Goal: Task Accomplishment & Management: Complete application form

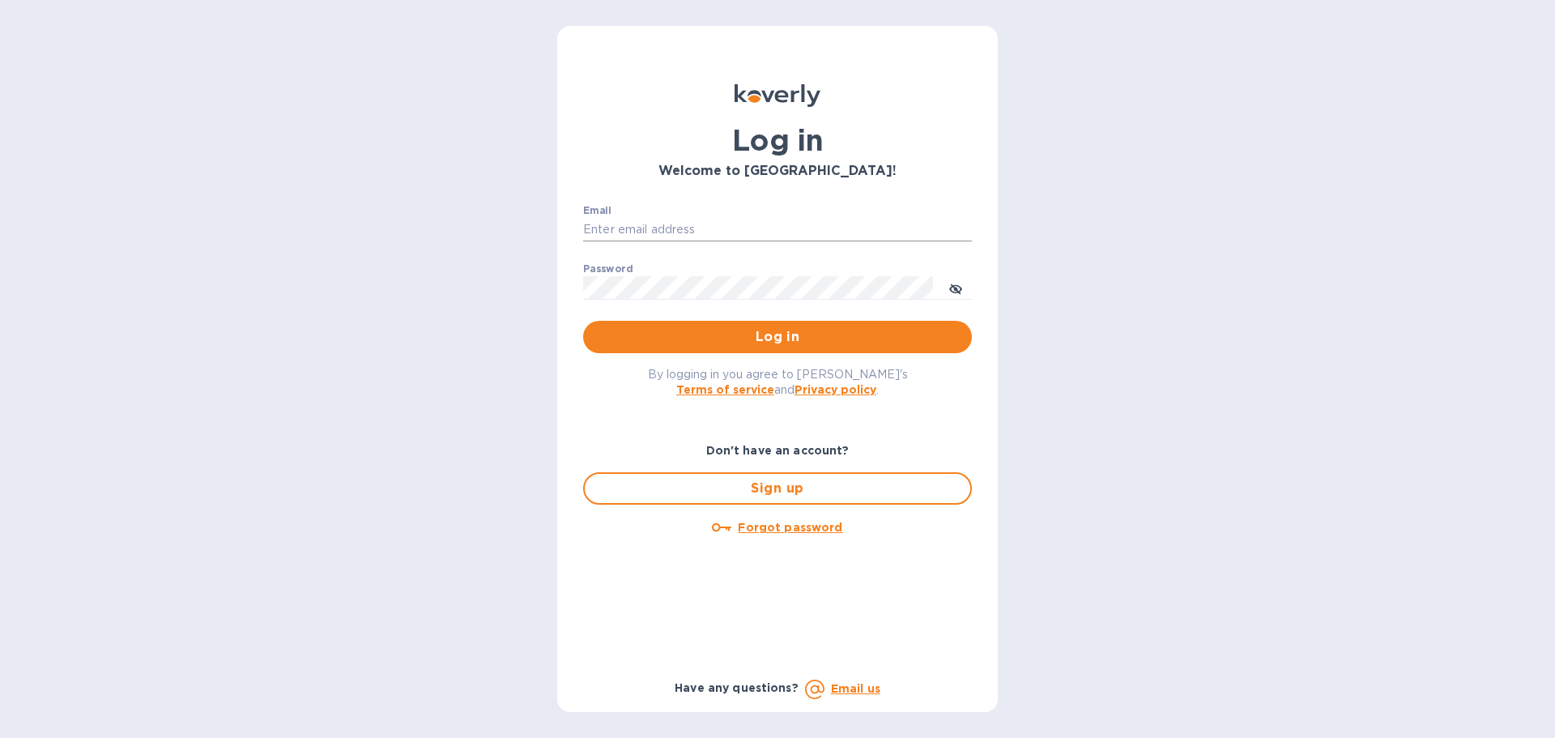
click at [691, 219] on input "Email" at bounding box center [777, 230] width 389 height 24
type input "[EMAIL_ADDRESS][DOMAIN_NAME]"
click at [634, 347] on button "Log in" at bounding box center [777, 337] width 389 height 32
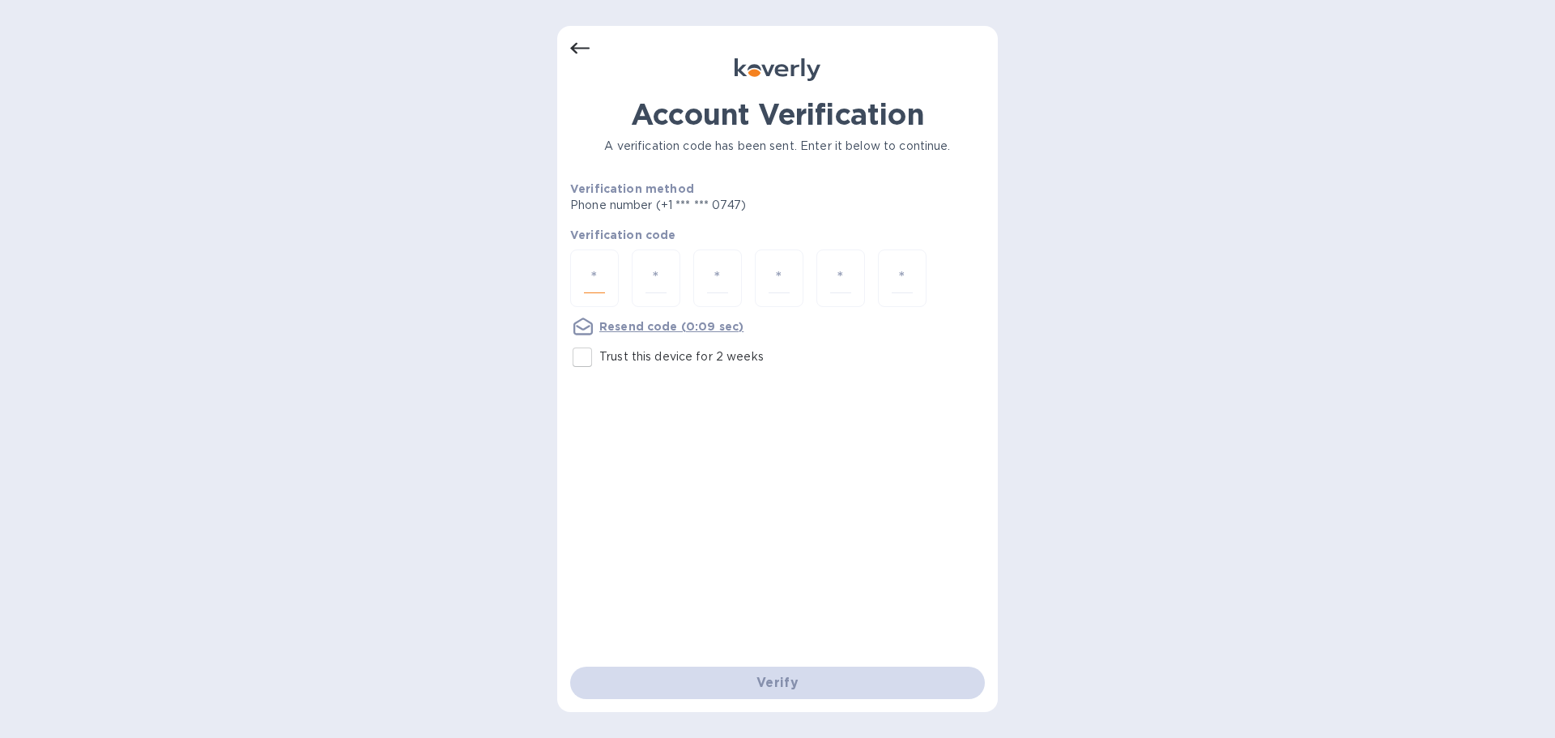
click at [602, 281] on input "number" at bounding box center [594, 278] width 21 height 30
click at [586, 357] on input "Trust this device for 2 weeks" at bounding box center [582, 357] width 34 height 34
checkbox input "true"
click at [603, 271] on input "number" at bounding box center [594, 278] width 21 height 30
type input "5"
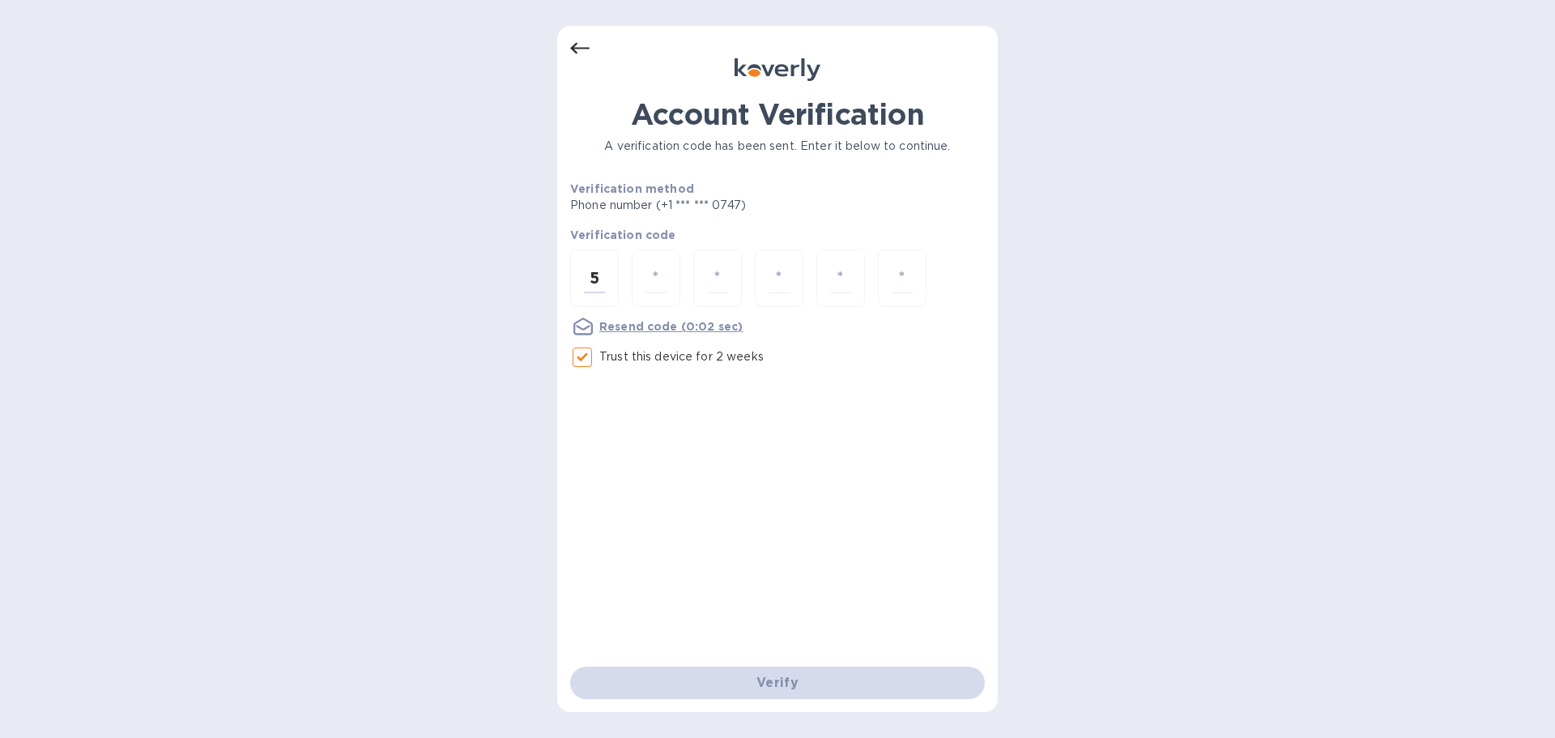
type input "6"
type input "1"
type input "8"
type input "5"
type input "9"
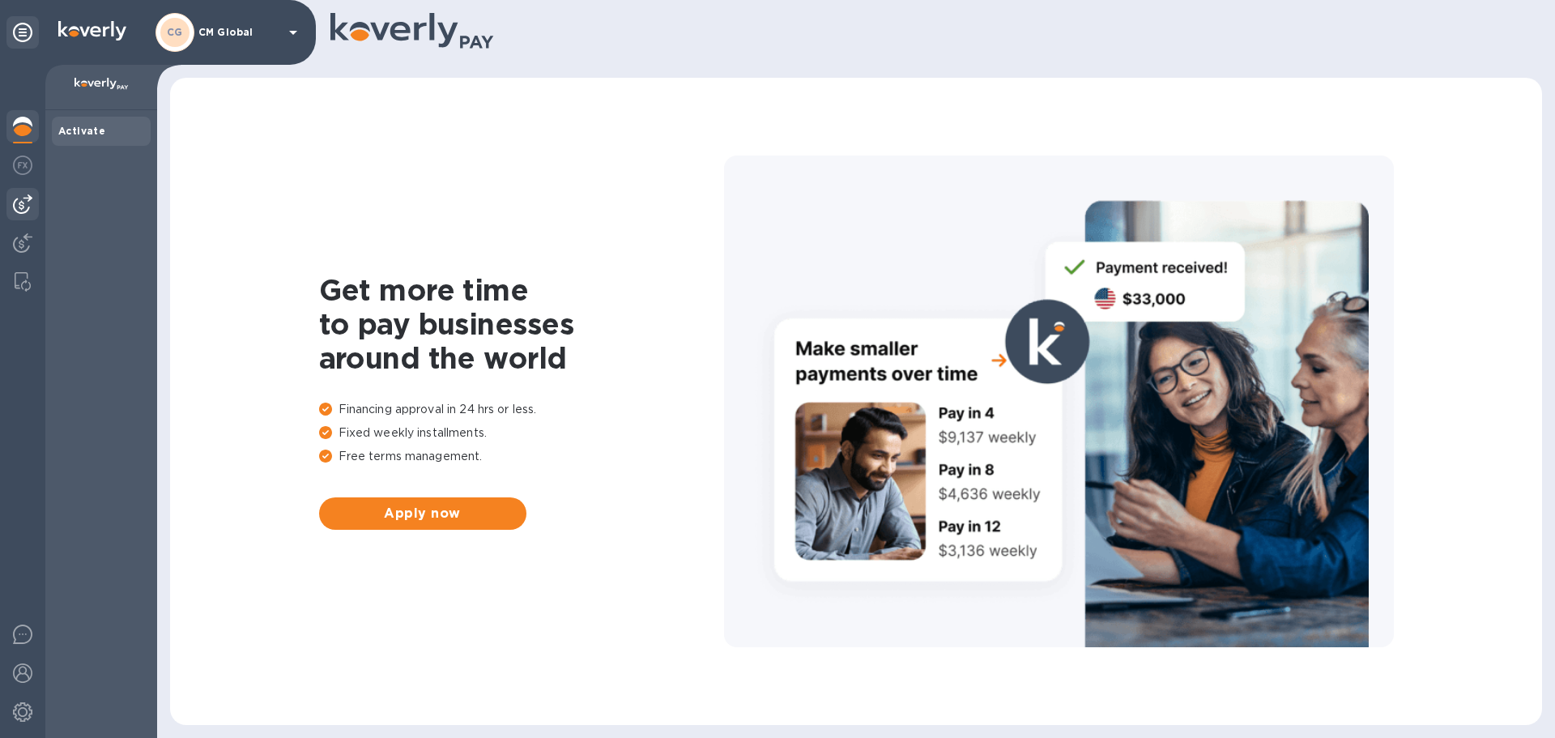
click at [22, 199] on img at bounding box center [22, 203] width 19 height 19
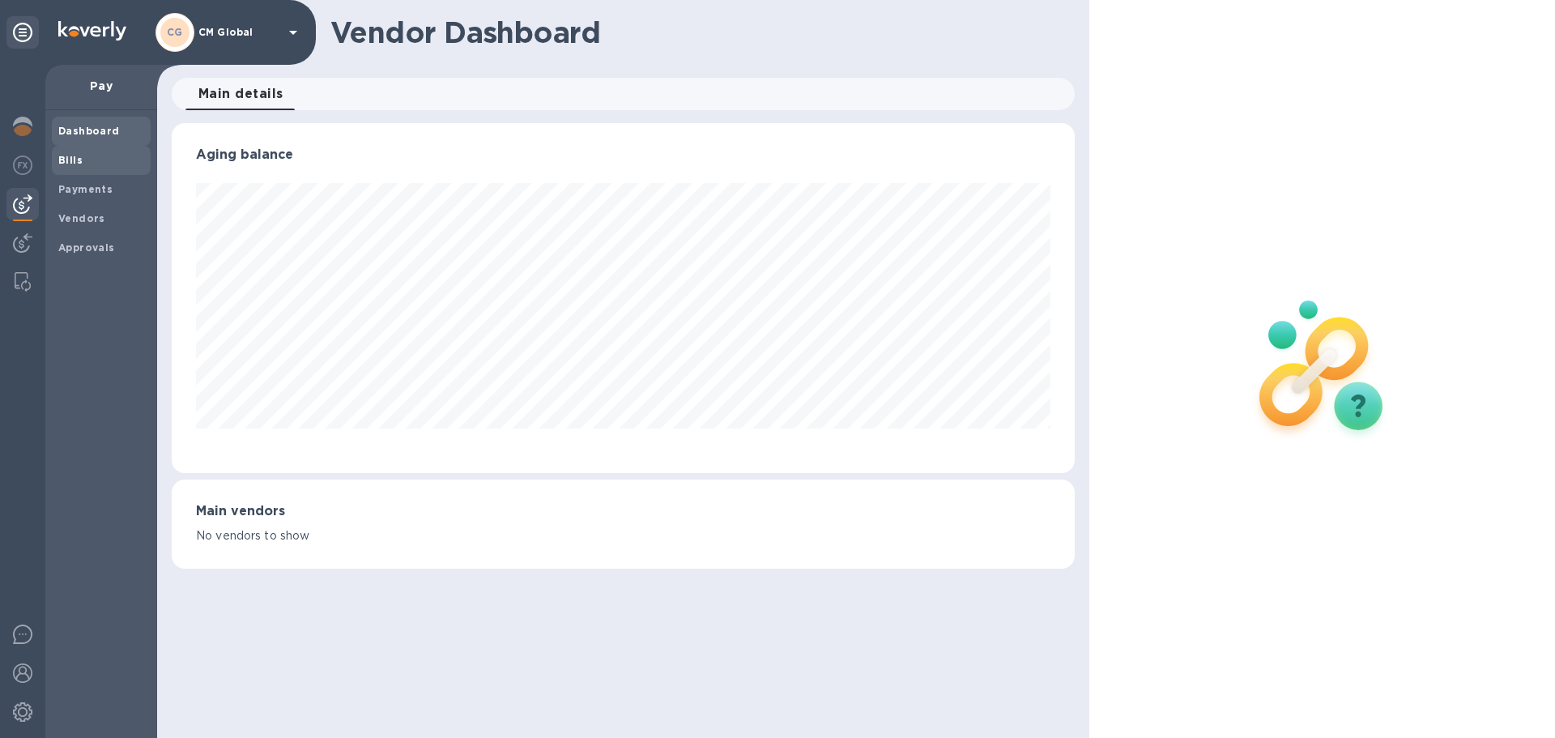
scroll to position [350, 902]
click at [107, 155] on span "Bills" at bounding box center [101, 160] width 86 height 16
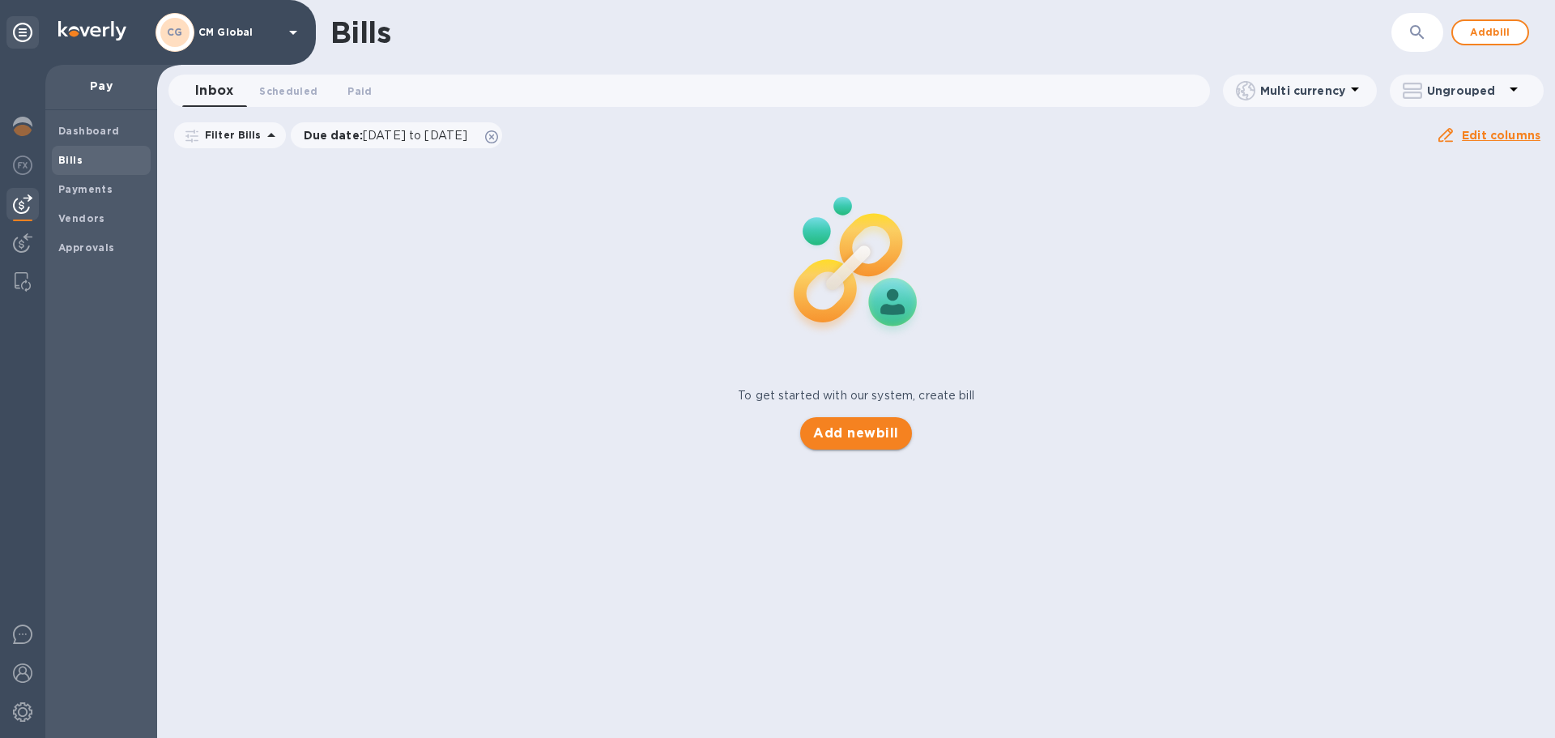
click at [865, 437] on span "Add new bill" at bounding box center [855, 432] width 85 height 19
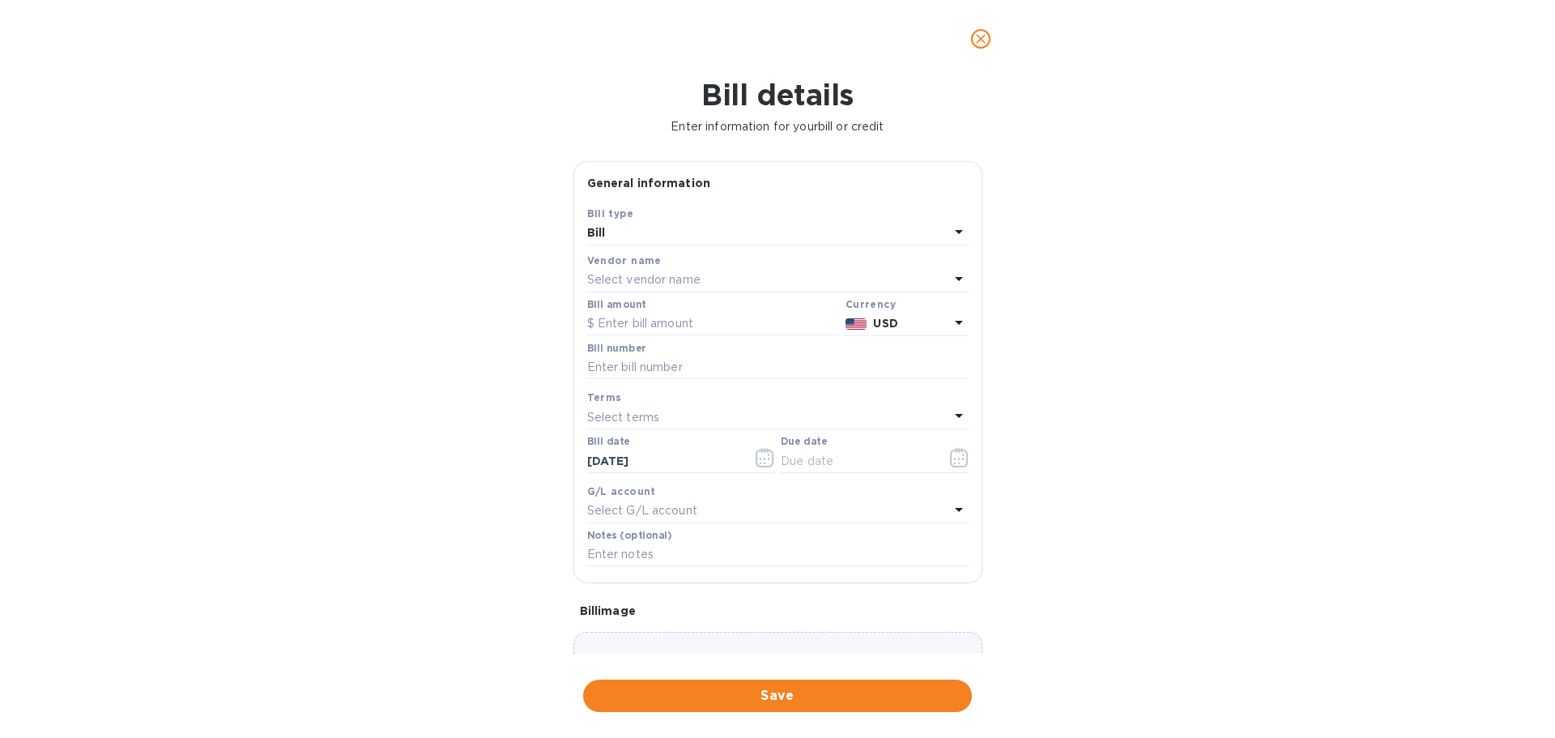
click at [623, 272] on p "Select vendor name" at bounding box center [643, 279] width 113 height 17
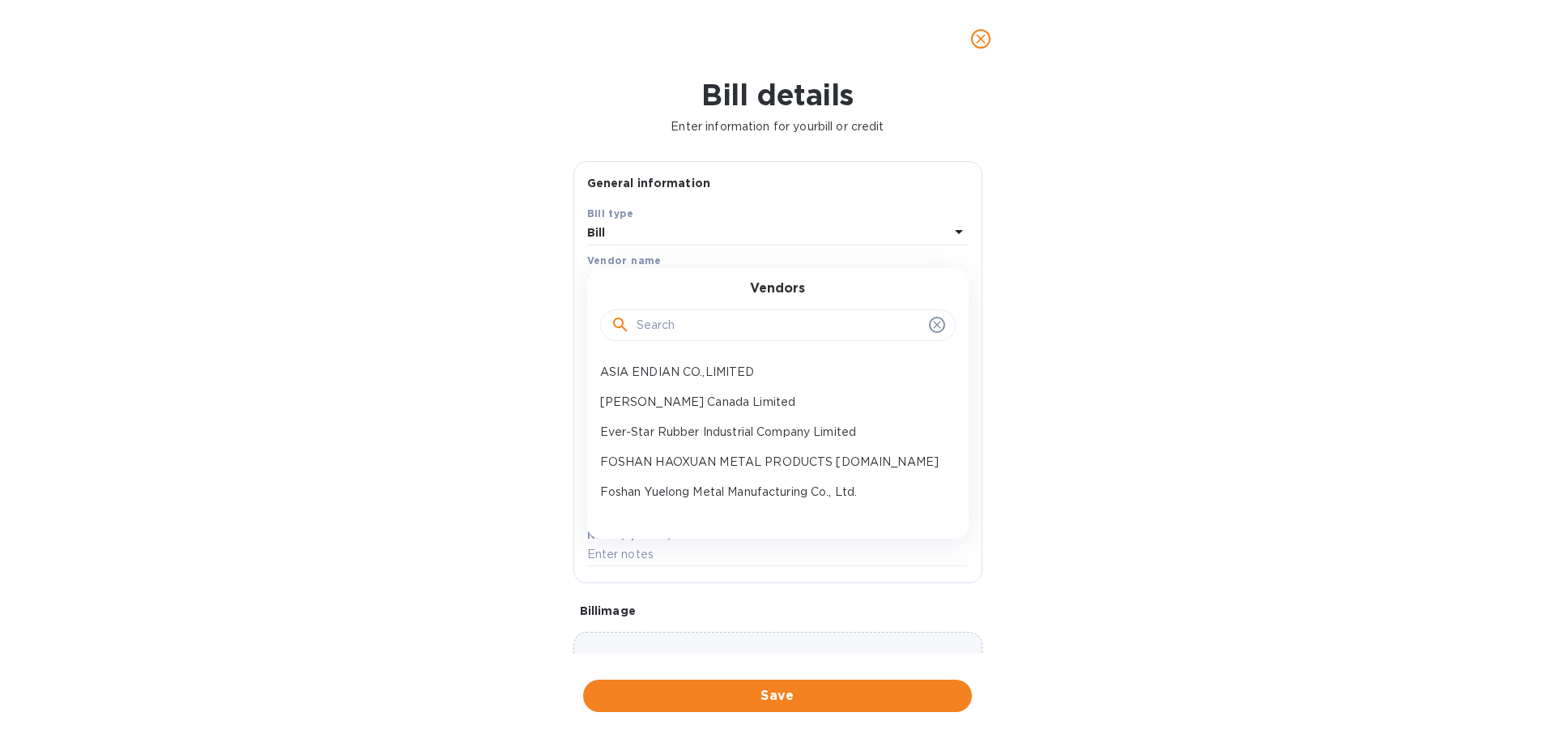
click at [663, 329] on input "text" at bounding box center [779, 325] width 286 height 24
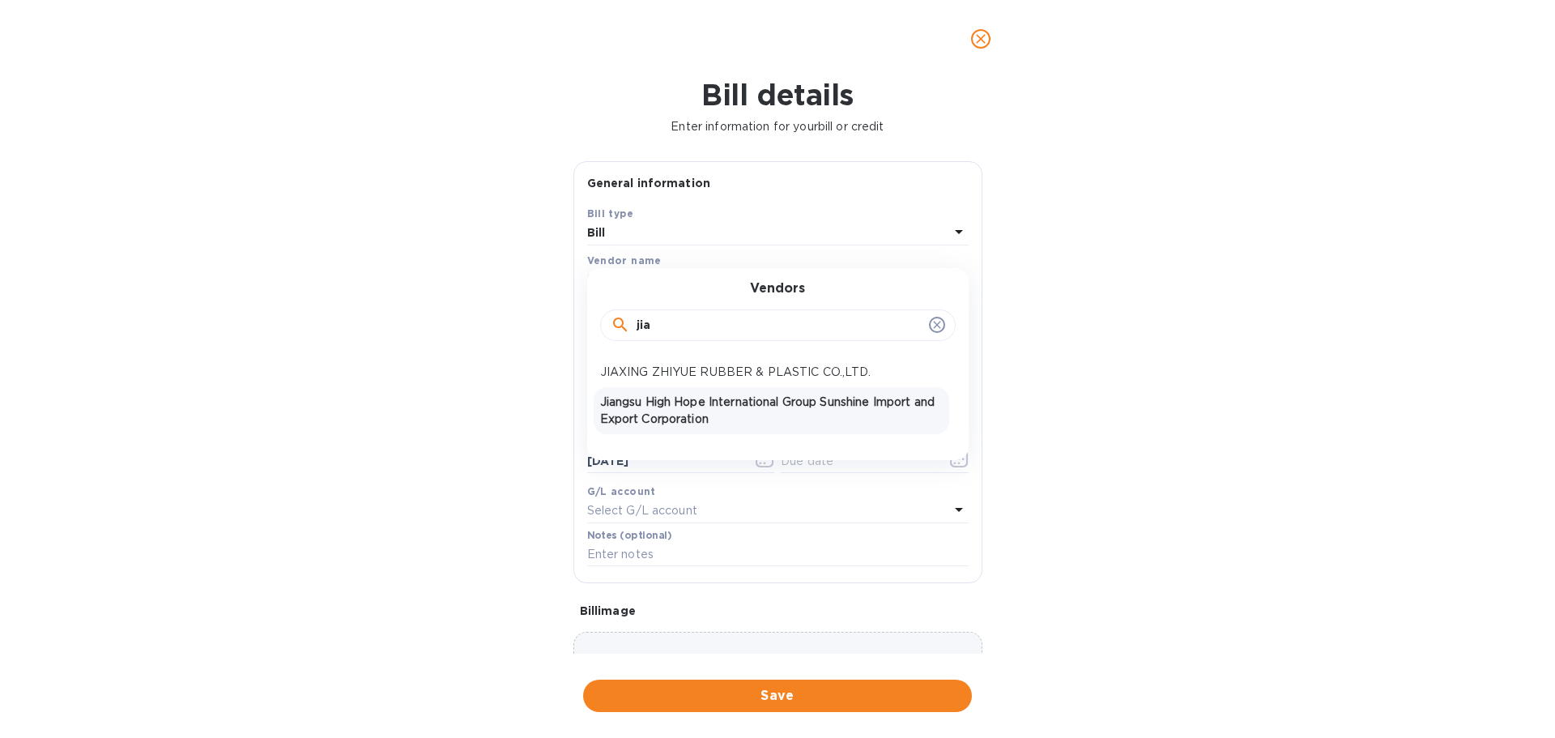
type input "jia"
click at [730, 406] on p "Jiangsu High Hope International Group Sunshine Import and Export Corporation" at bounding box center [771, 411] width 342 height 34
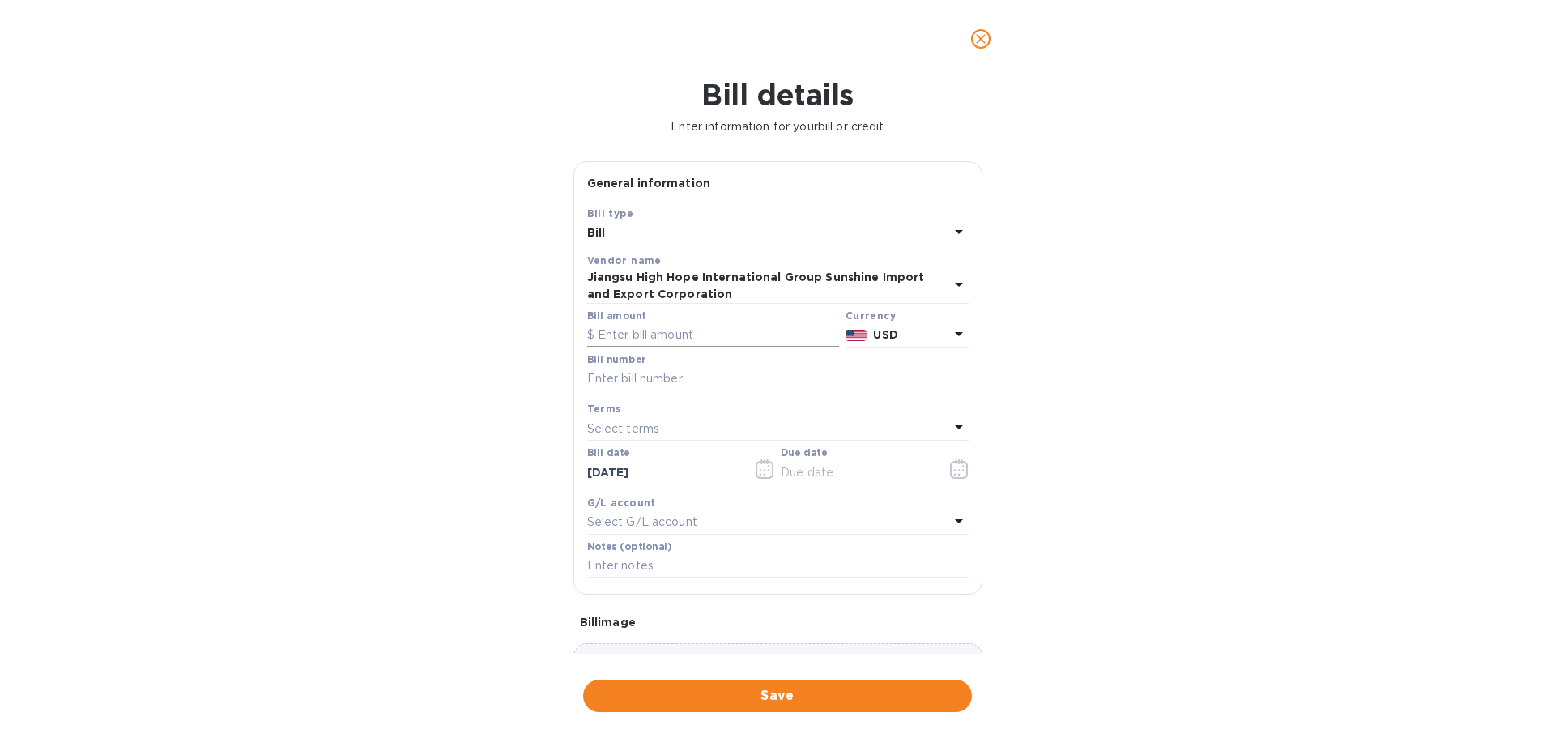
click at [699, 334] on input "text" at bounding box center [713, 335] width 252 height 24
type input "26,730"
type input "2025-0290"
click at [704, 432] on div "Select terms" at bounding box center [768, 428] width 362 height 23
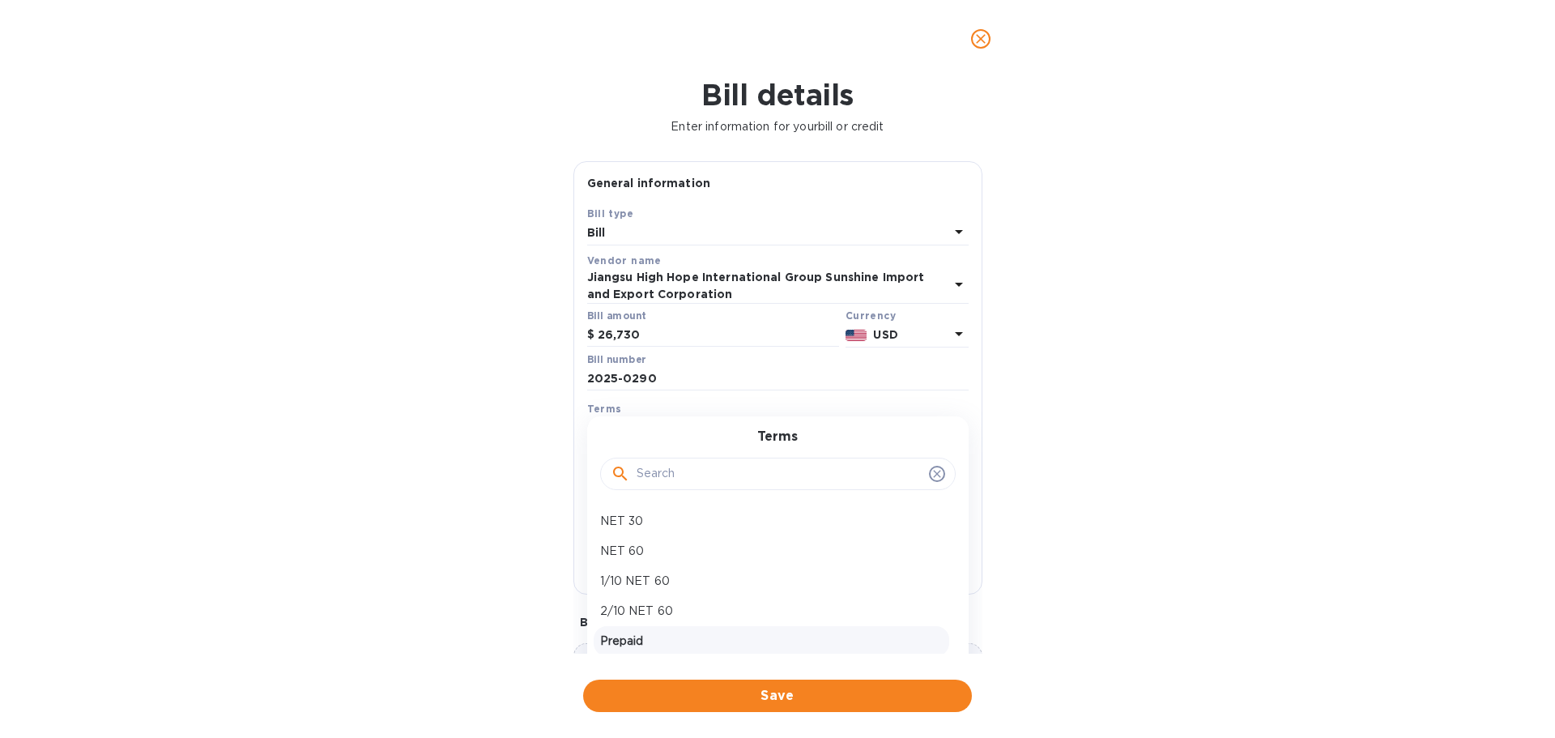
click at [647, 636] on p "Prepaid" at bounding box center [771, 640] width 342 height 17
type input "[DATE]"
drag, startPoint x: 673, startPoint y: 378, endPoint x: 541, endPoint y: 360, distance: 133.3
click at [541, 360] on div "Bill details Enter information for your bill or credit General information Save…" at bounding box center [777, 408] width 1555 height 660
click at [634, 557] on input "text" at bounding box center [777, 566] width 381 height 24
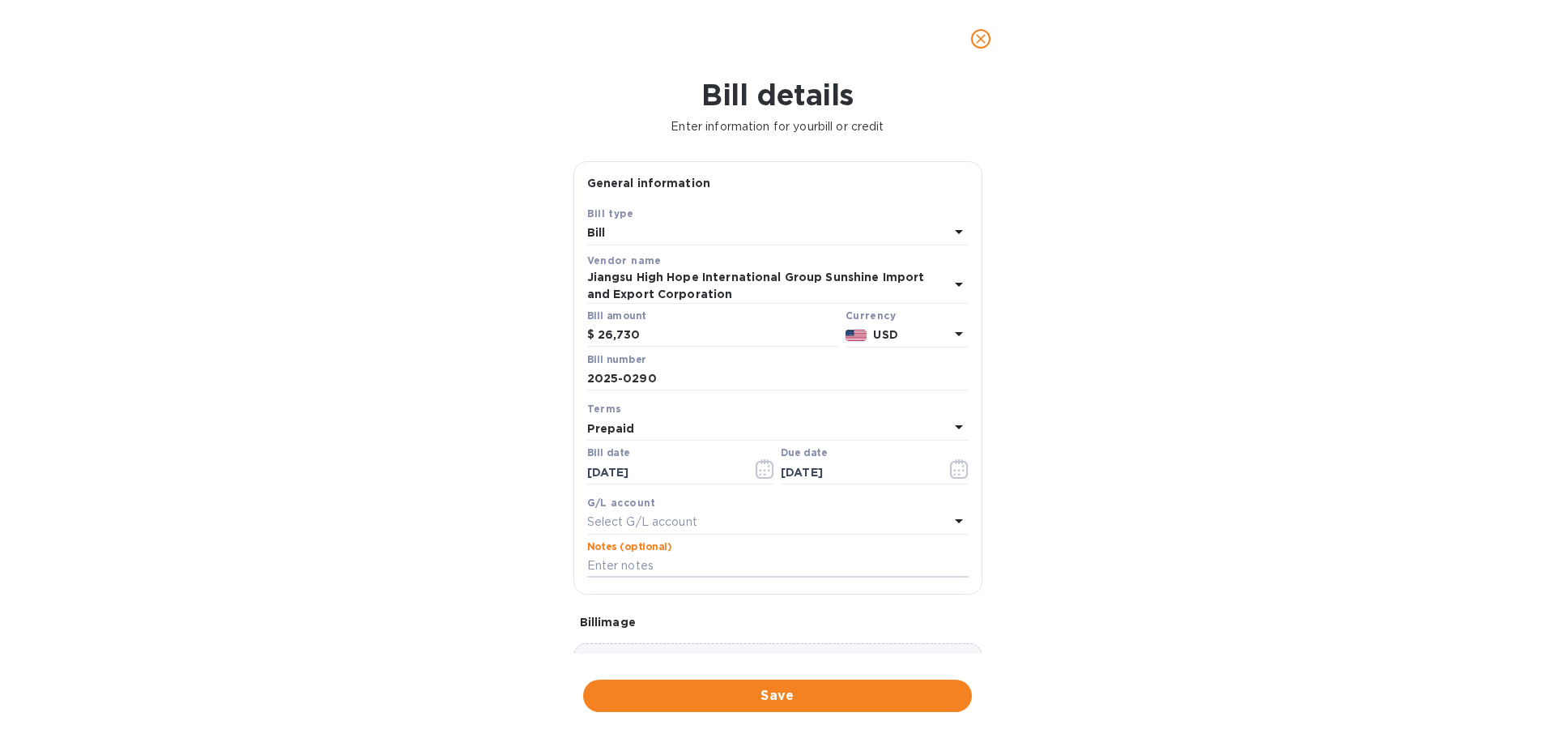
paste input "2025-0290"
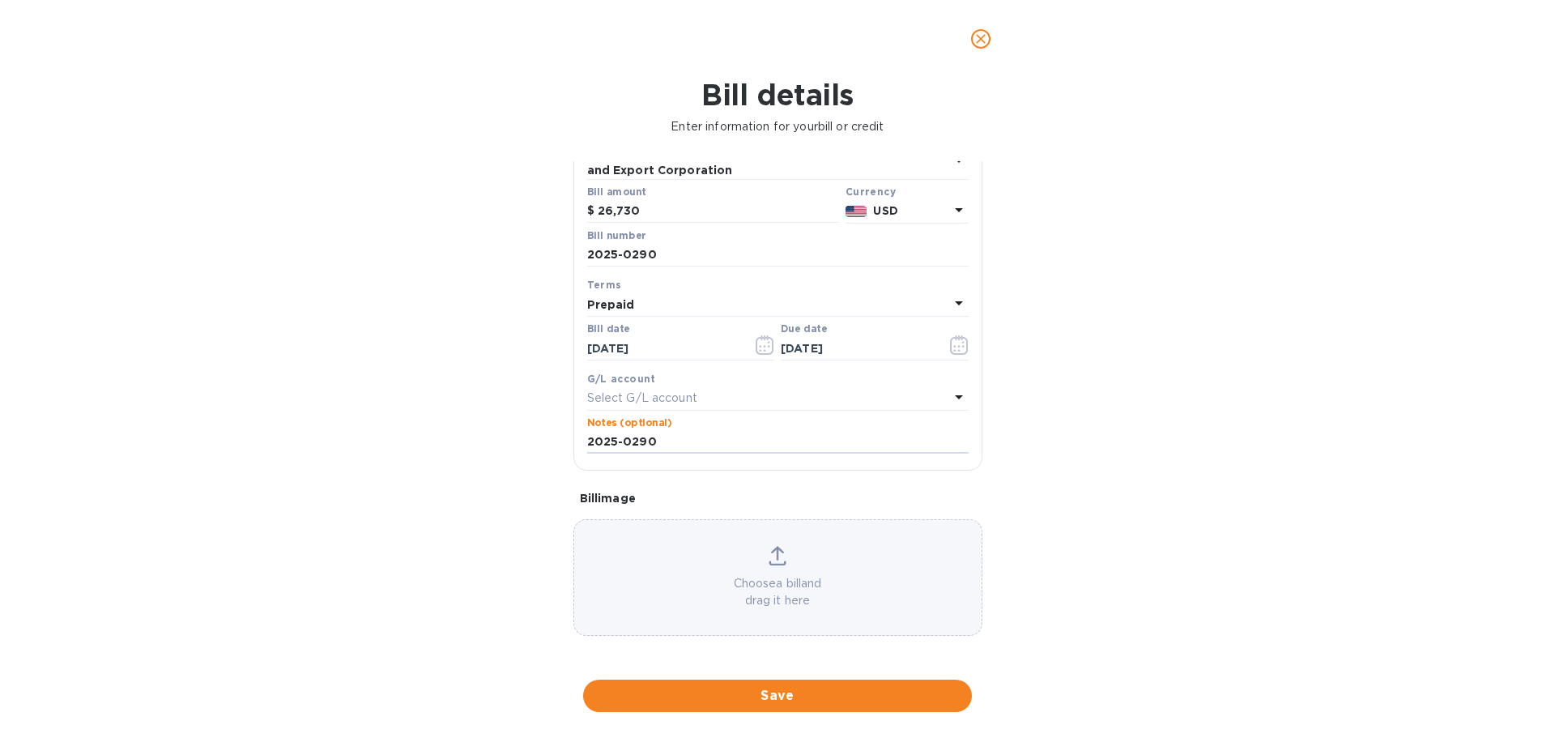
scroll to position [126, 0]
type input "2025-0290"
click at [773, 704] on span "Save" at bounding box center [777, 695] width 363 height 19
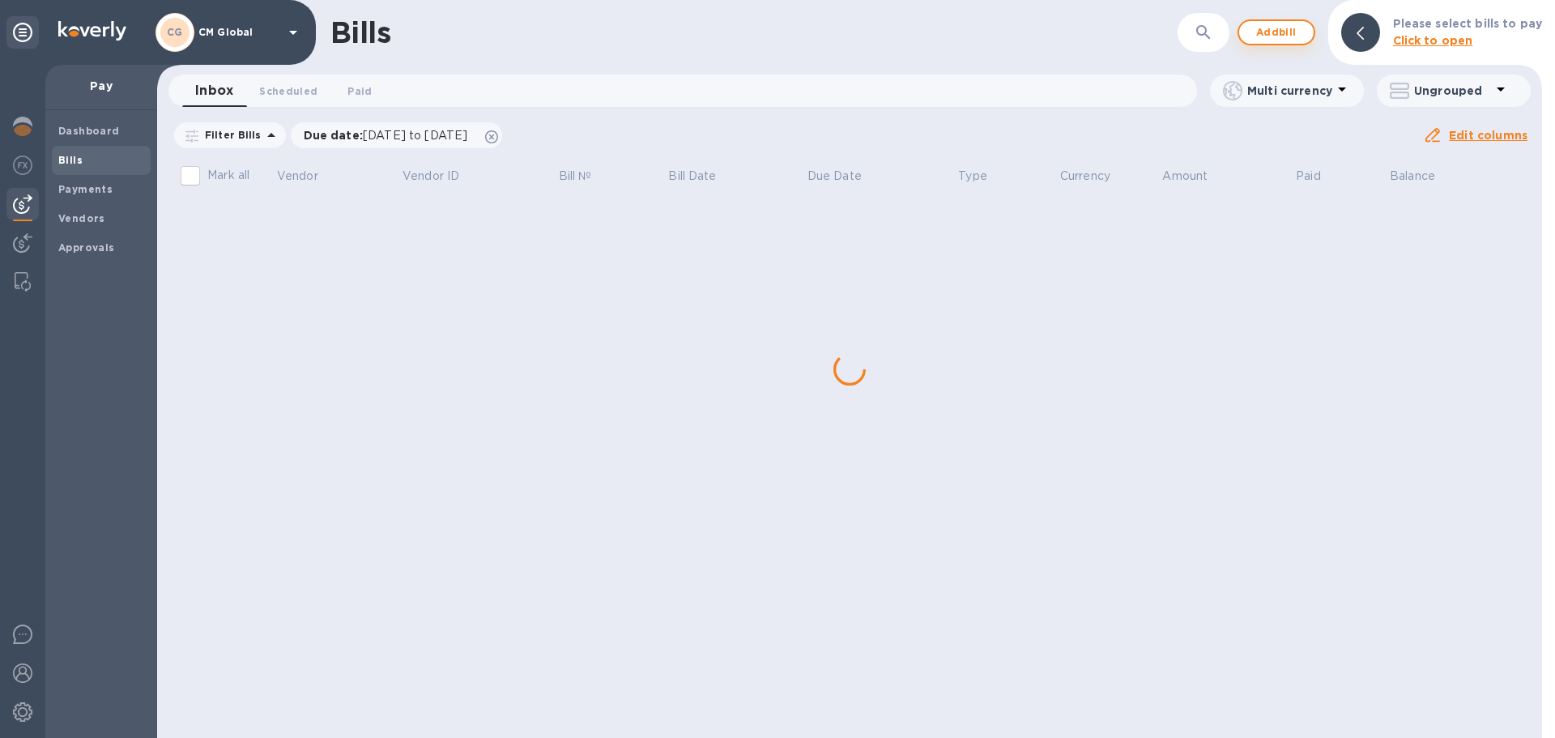
click at [1271, 40] on span "Add bill" at bounding box center [1276, 32] width 49 height 19
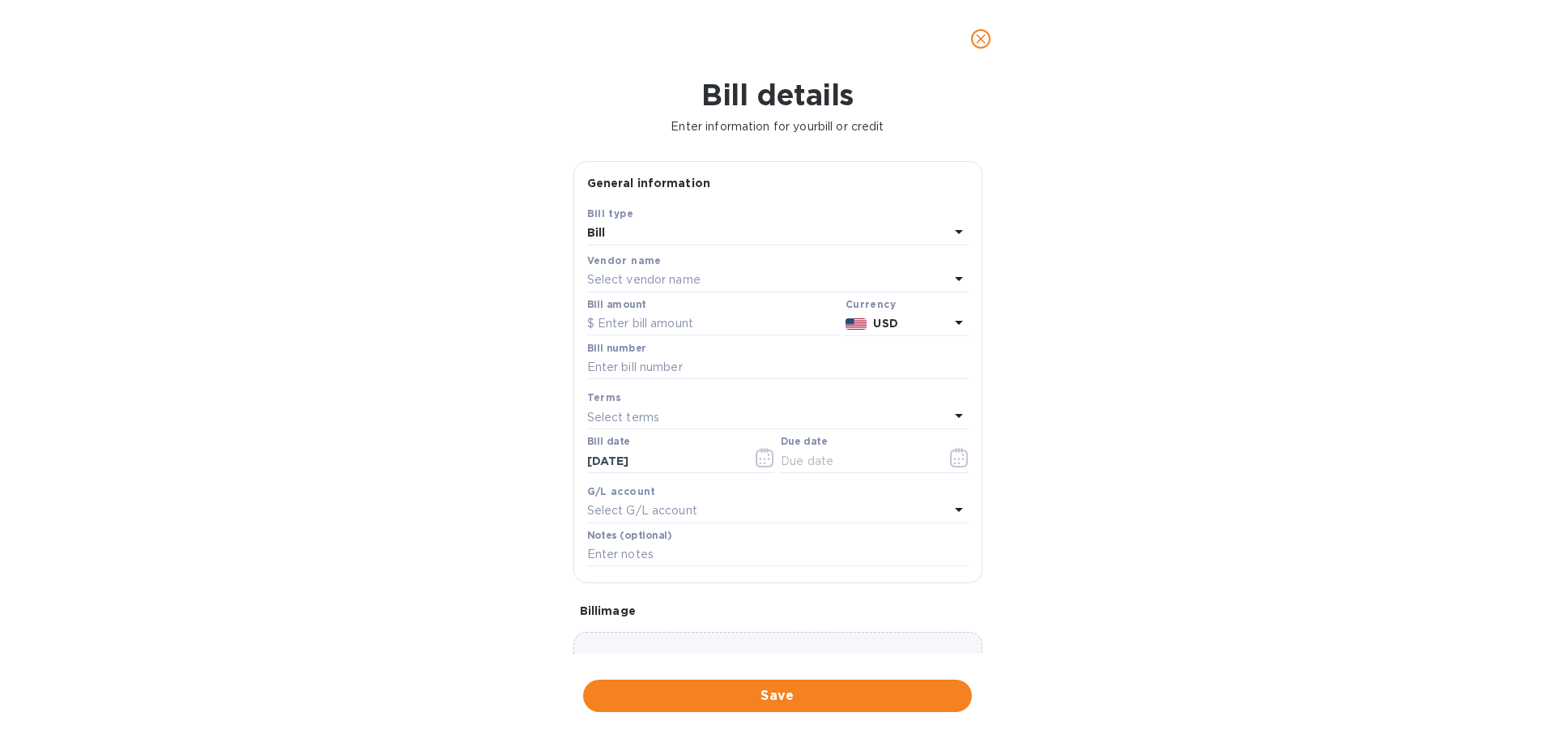
click at [738, 286] on div "Select vendor name" at bounding box center [768, 280] width 362 height 23
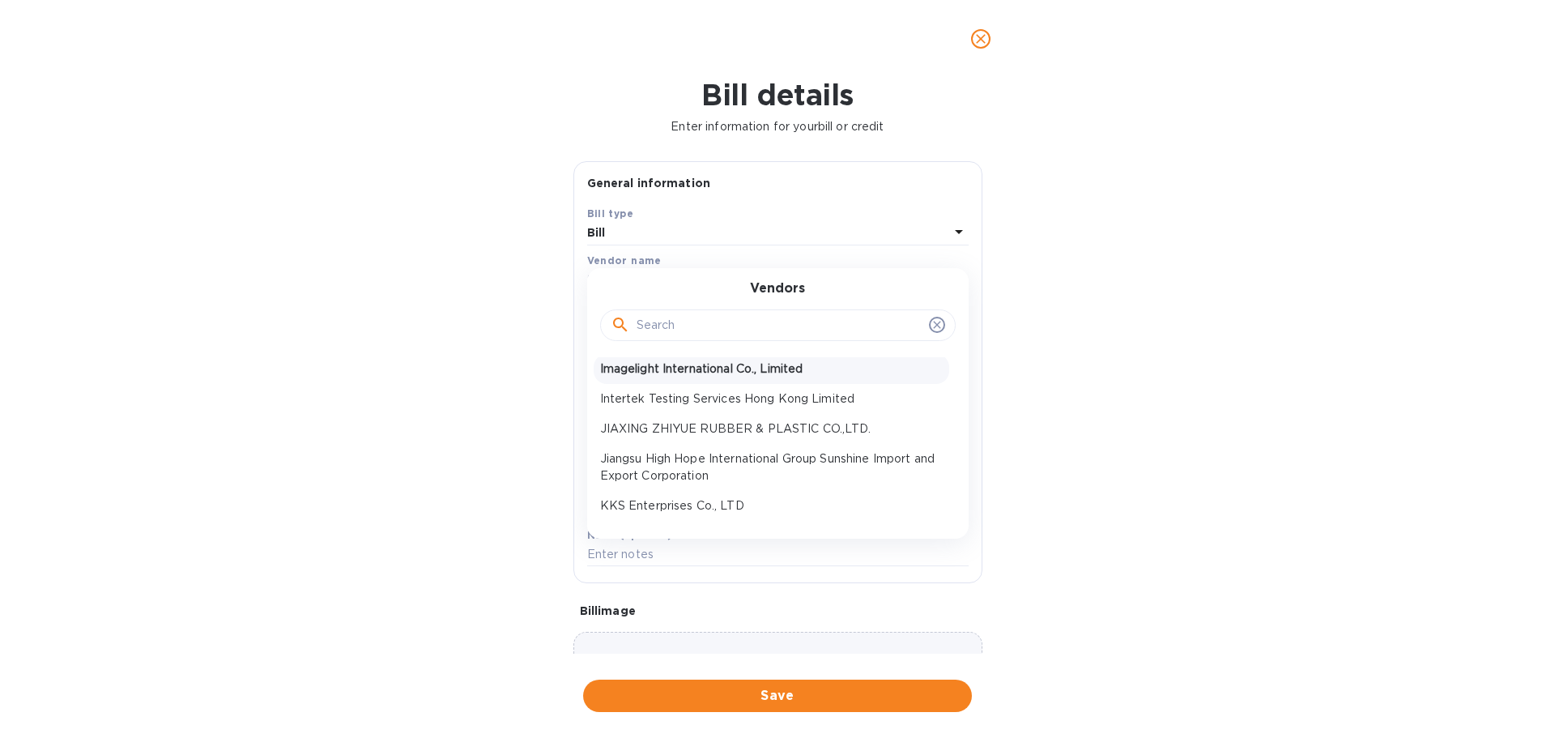
scroll to position [324, 0]
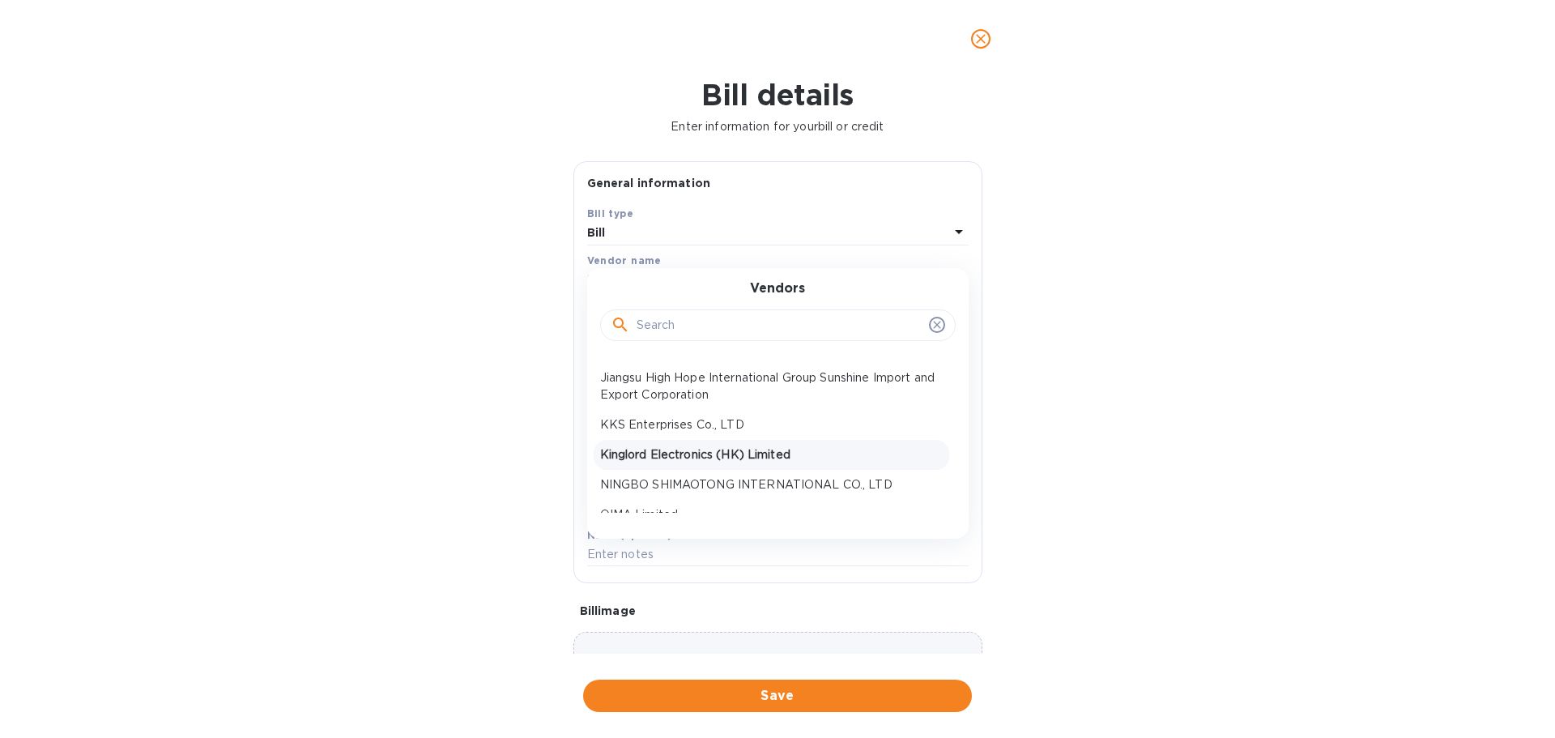
click at [738, 449] on p "Kinglord Electronics (HK) Limited" at bounding box center [771, 454] width 342 height 17
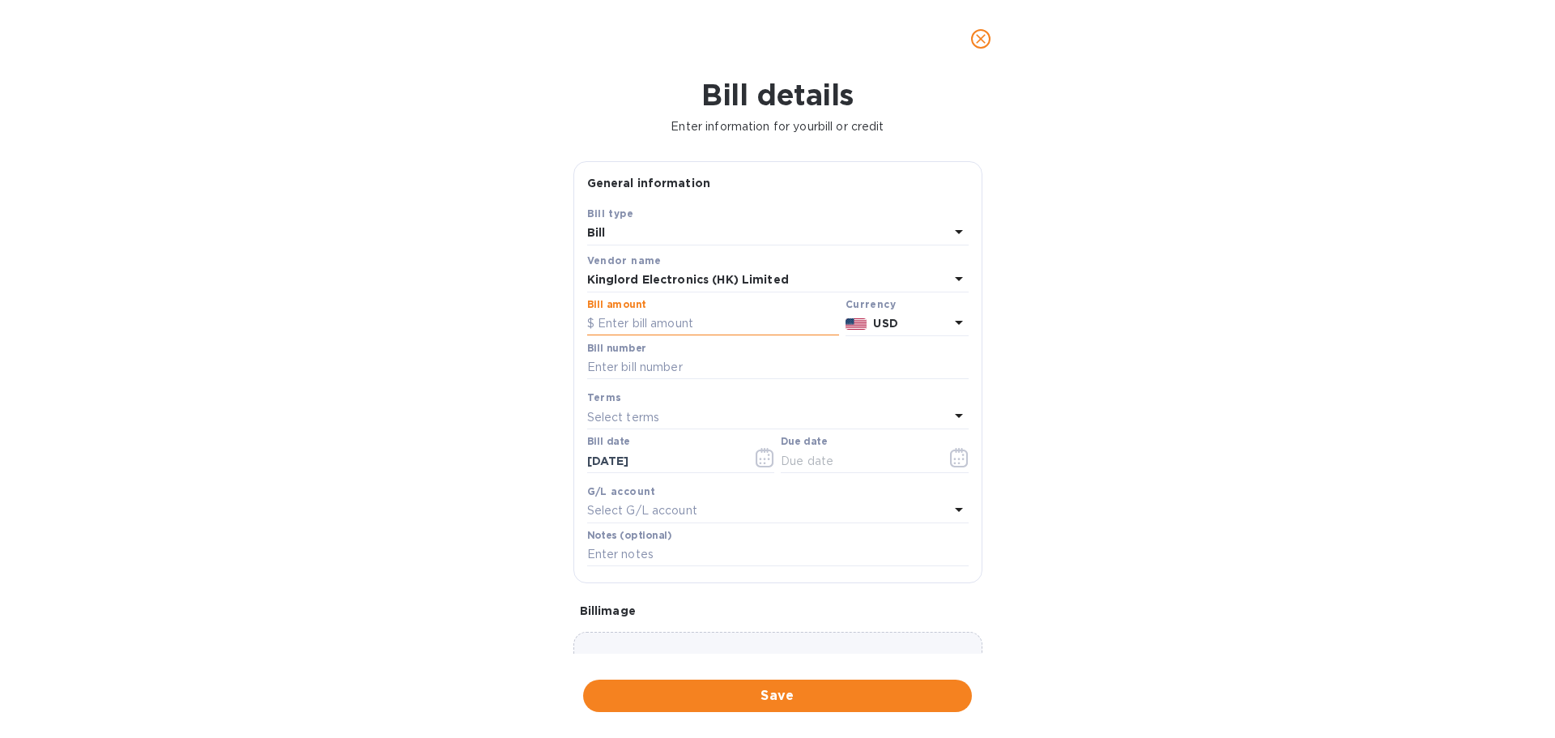
click at [707, 322] on input "text" at bounding box center [713, 324] width 252 height 24
type input "4,367.72"
click at [717, 358] on input "text" at bounding box center [777, 367] width 381 height 24
type input "2025-0304"
click at [751, 406] on div "Select terms" at bounding box center [768, 417] width 362 height 23
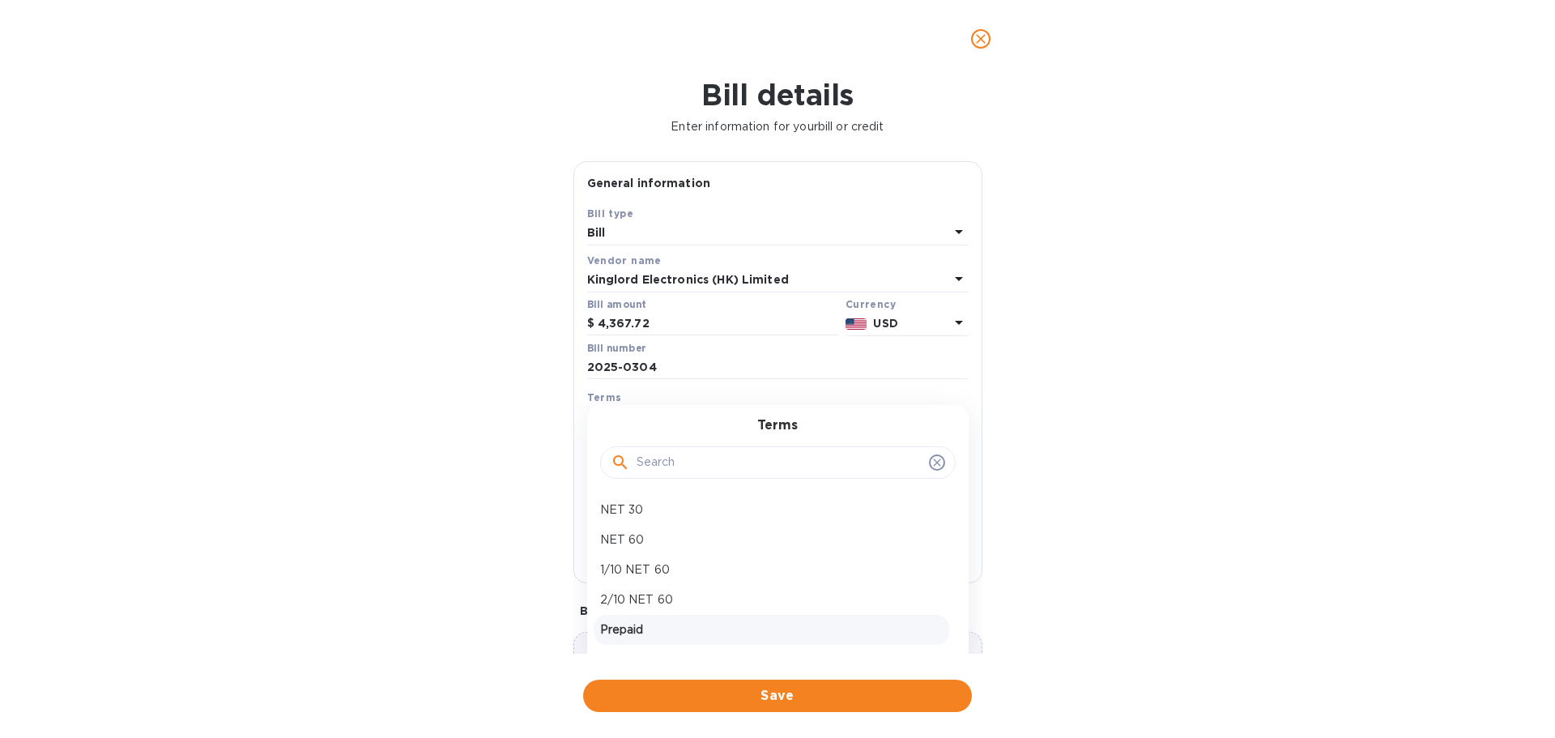
click at [644, 625] on p "Prepaid" at bounding box center [771, 629] width 342 height 17
type input "[DATE]"
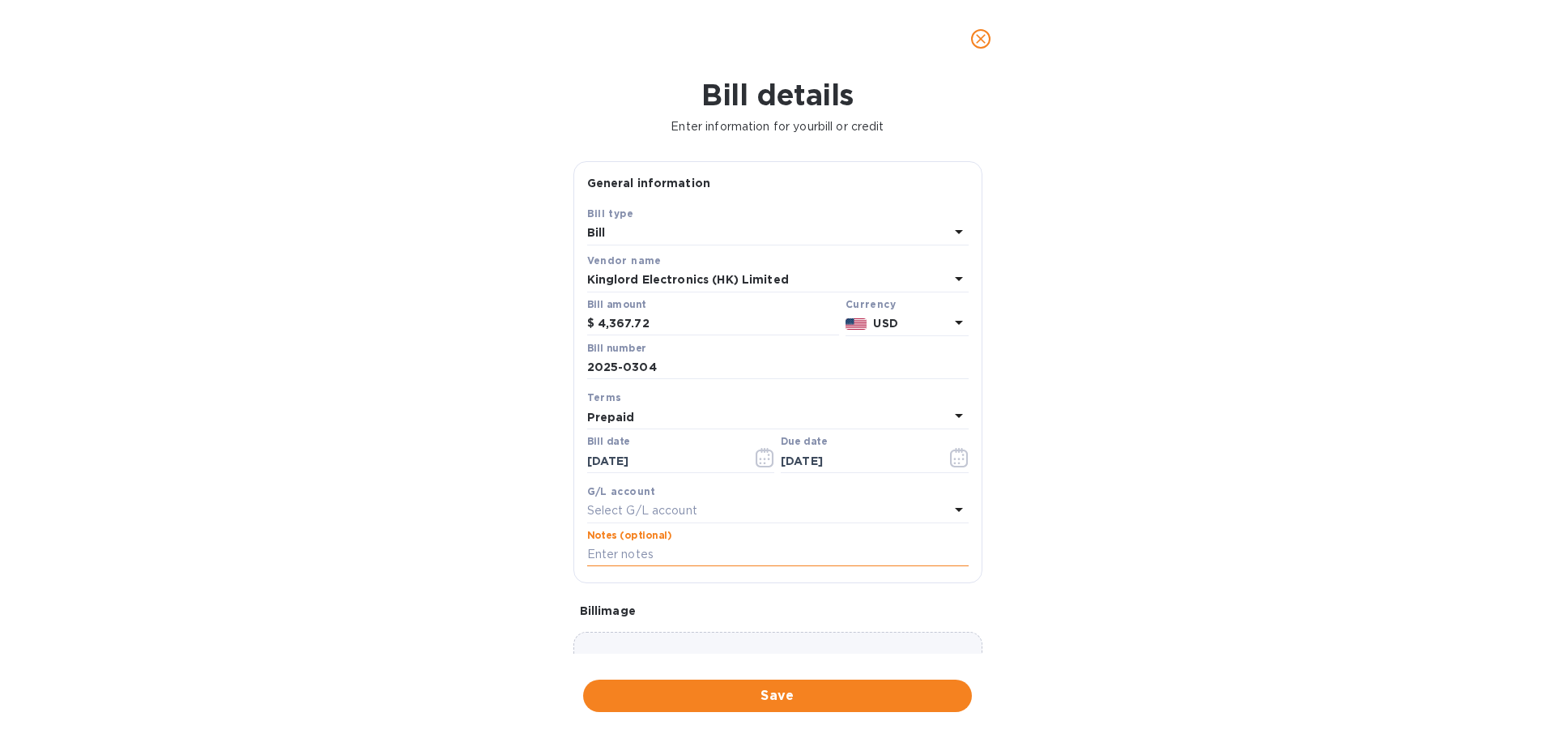
drag, startPoint x: 665, startPoint y: 556, endPoint x: 664, endPoint y: 546, distance: 10.6
click at [664, 557] on input "text" at bounding box center [777, 554] width 381 height 24
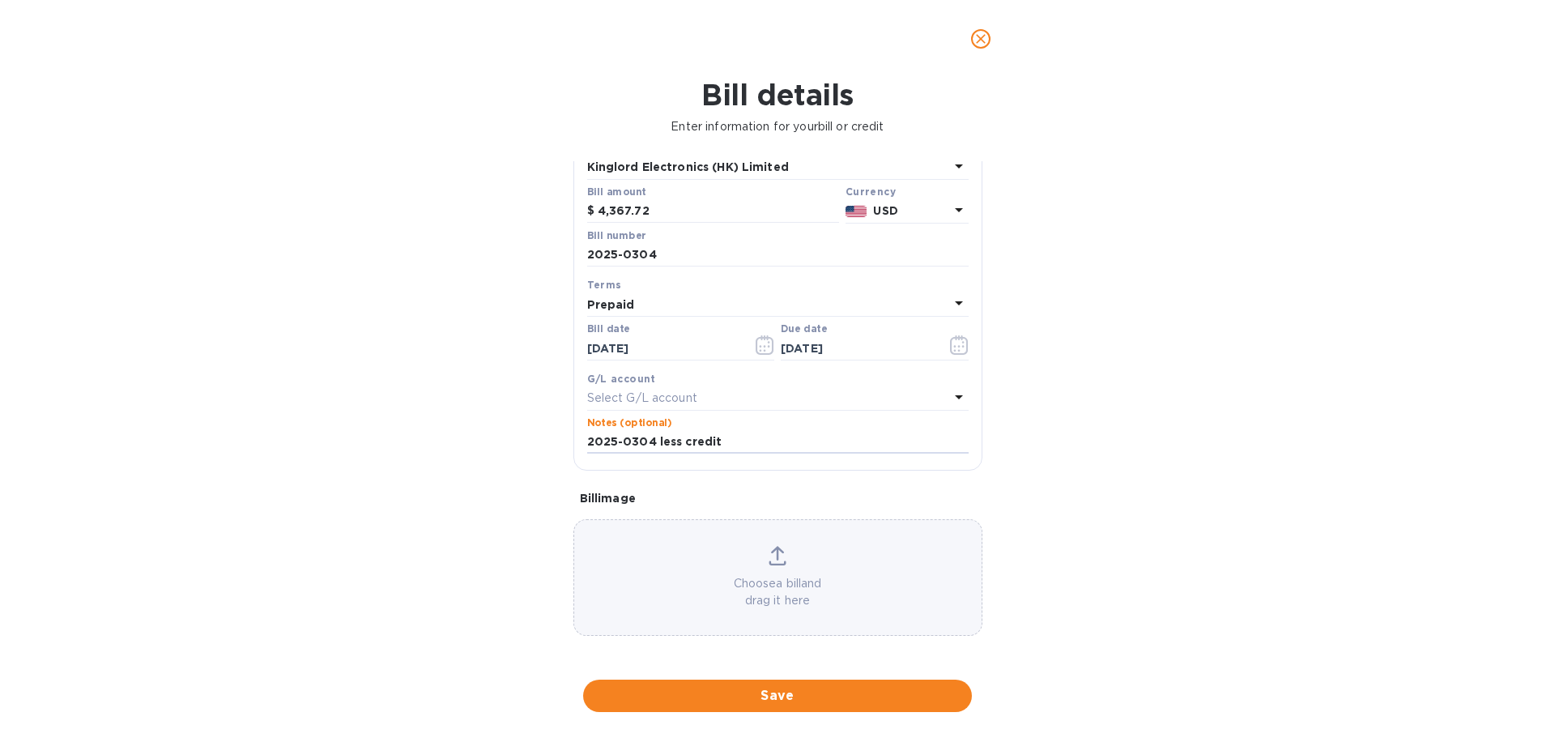
scroll to position [114, 0]
type input "2025-0304 less credit"
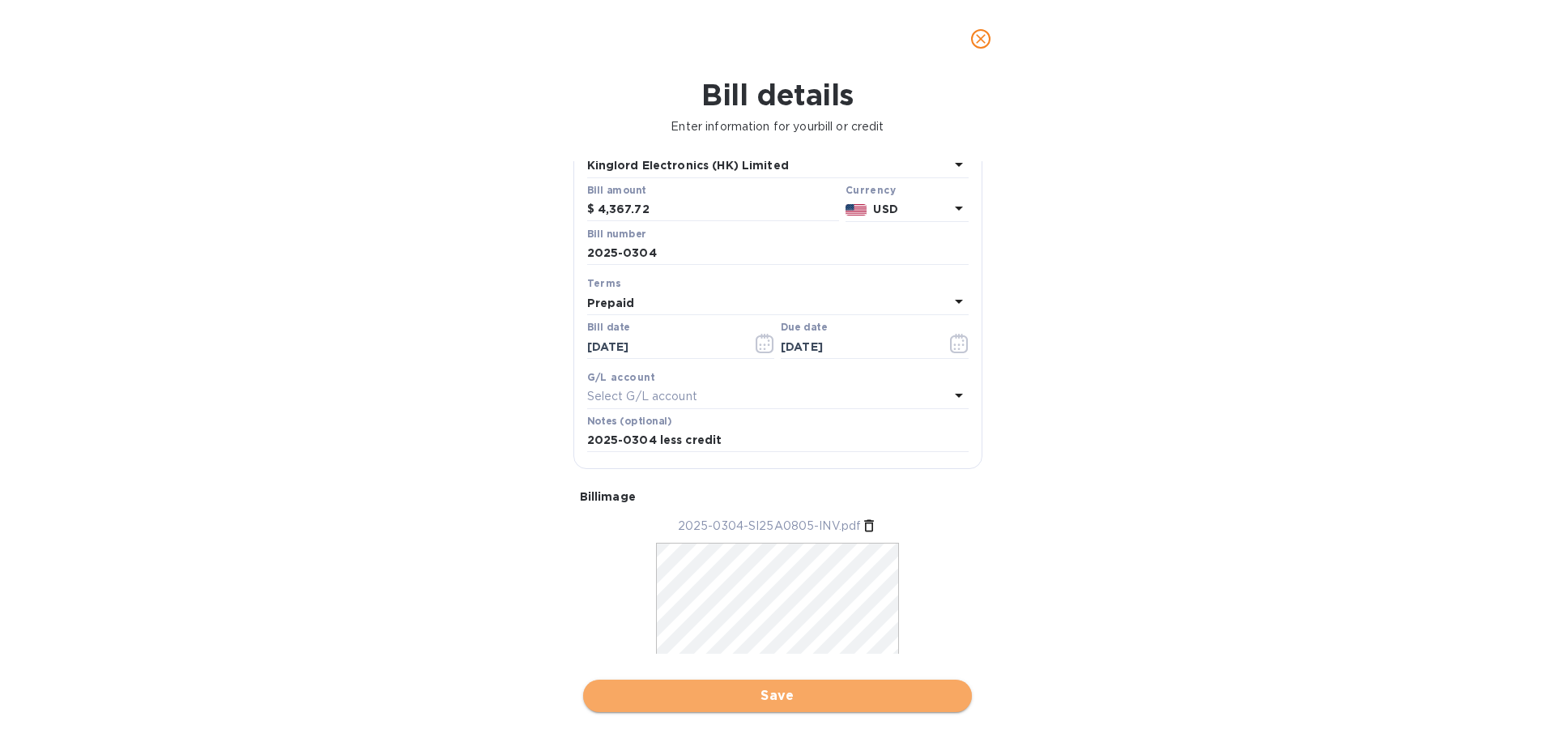
click at [802, 694] on span "Save" at bounding box center [777, 695] width 363 height 19
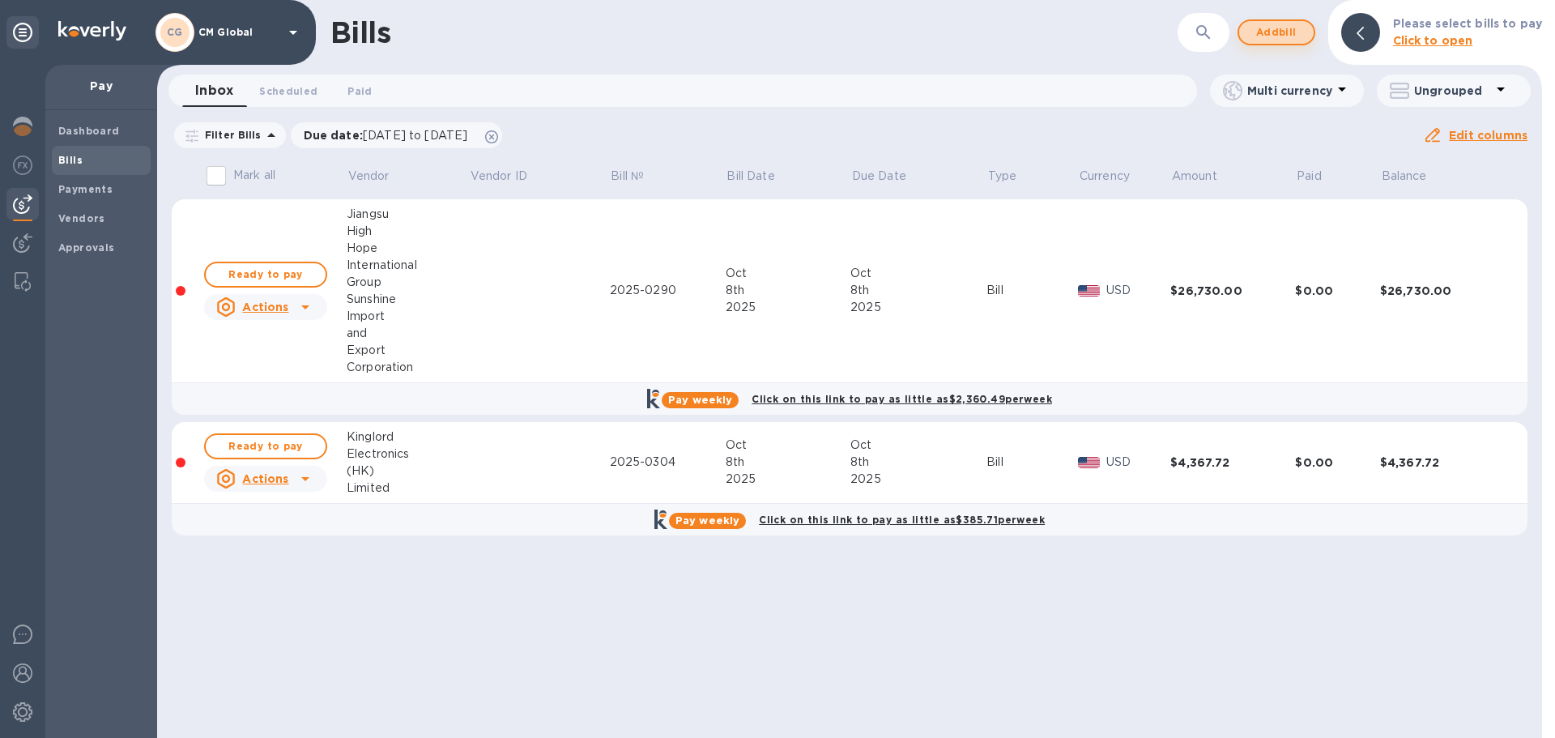
click at [1270, 40] on span "Add bill" at bounding box center [1276, 32] width 49 height 19
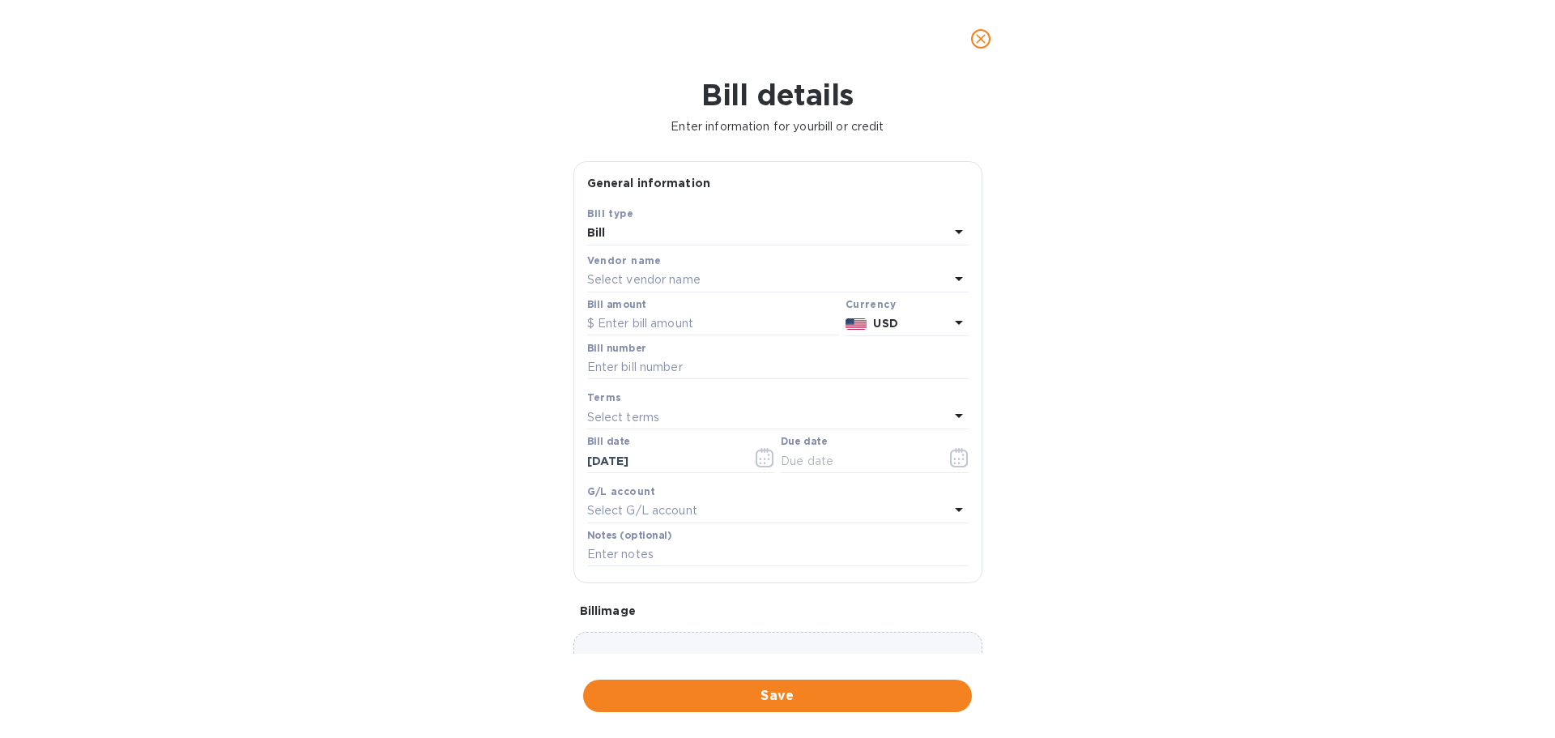
click at [714, 290] on div "Select vendor name" at bounding box center [768, 280] width 362 height 23
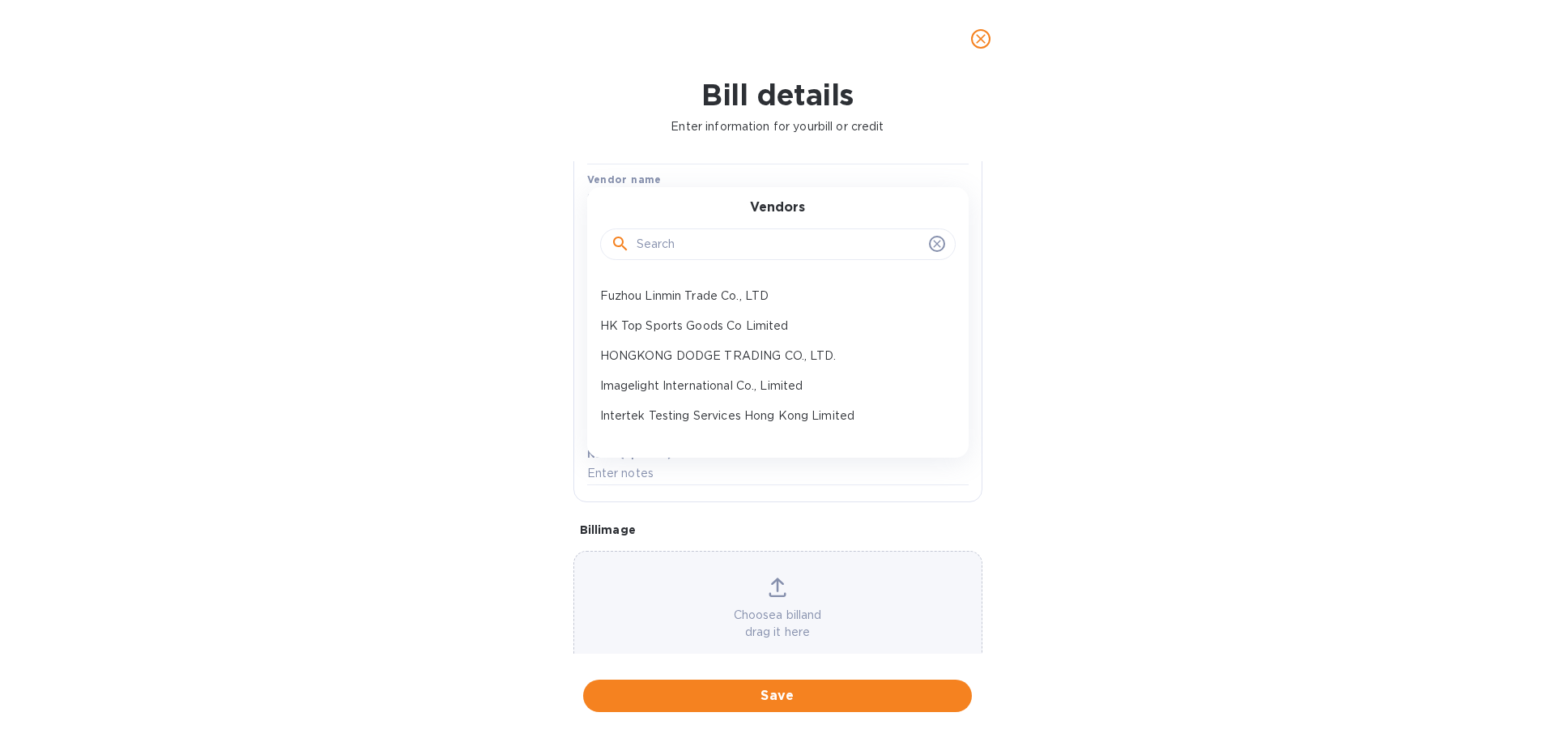
scroll to position [116, 0]
click at [740, 354] on p "HK Top Sports Goods Co Limited" at bounding box center [771, 355] width 342 height 17
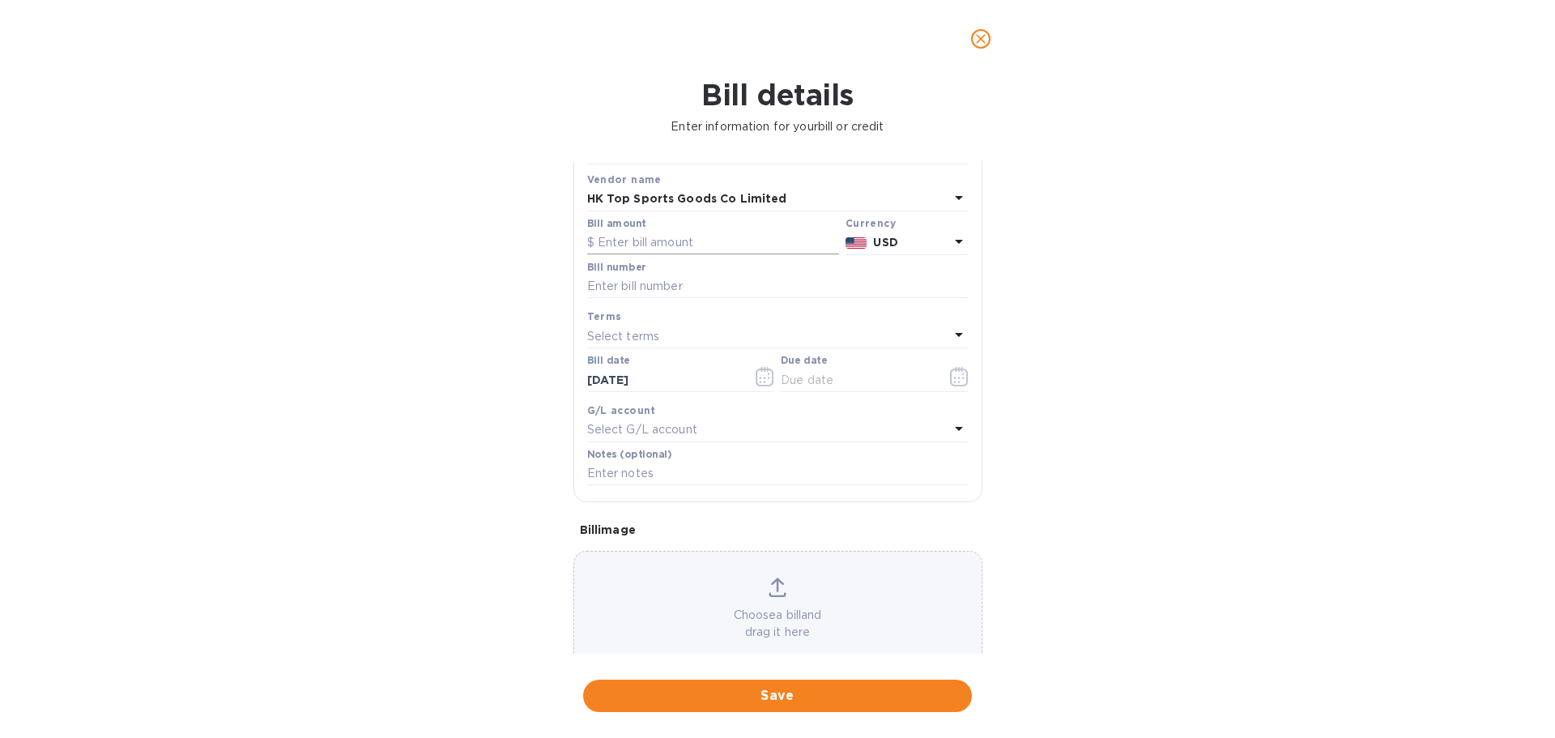
click at [705, 243] on input "text" at bounding box center [713, 243] width 252 height 24
type input "787.50"
click at [739, 272] on div "Bill number" at bounding box center [777, 280] width 381 height 37
click at [741, 291] on input "text" at bounding box center [777, 286] width 381 height 24
type input "2025-0410 30% dep"
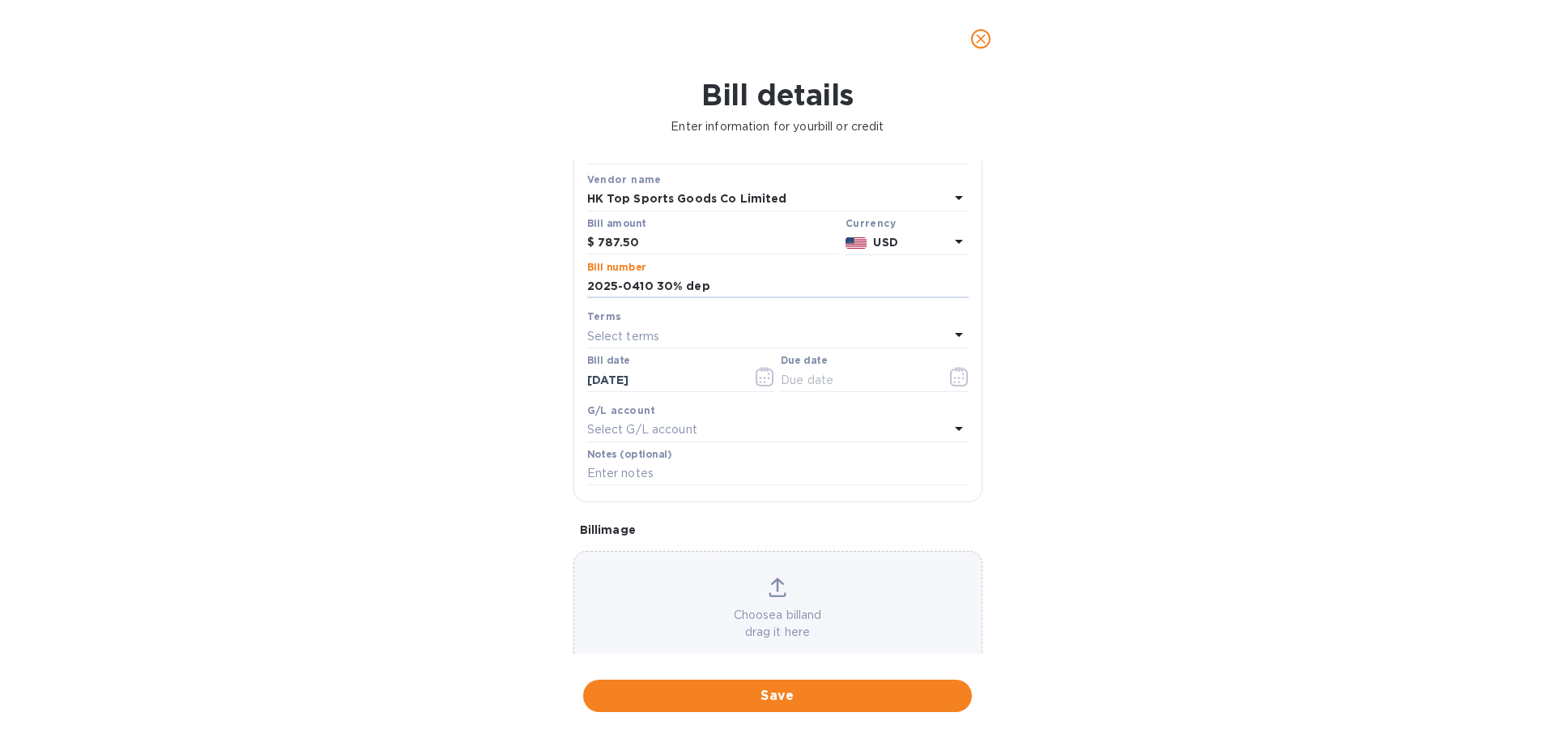
click at [697, 348] on div "Terms Select terms" at bounding box center [777, 328] width 381 height 40
click at [695, 338] on div "Select terms" at bounding box center [768, 336] width 362 height 23
click at [640, 551] on p "Prepaid" at bounding box center [771, 548] width 342 height 17
type input "[DATE]"
click at [670, 467] on input "text" at bounding box center [777, 474] width 381 height 24
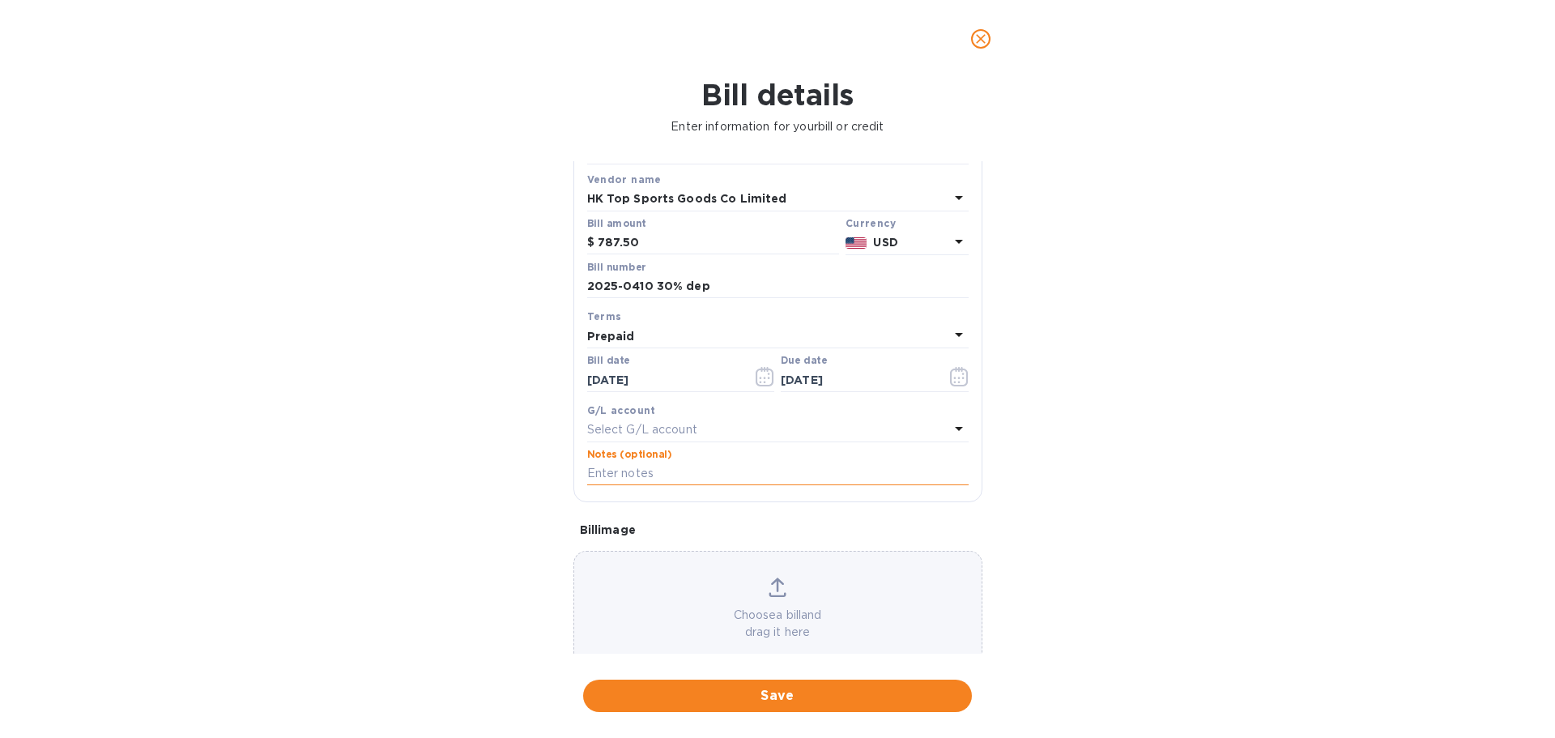
paste input "2025-0410 30% dep"
type input "2025-0410 30% dep"
click at [769, 696] on span "Save" at bounding box center [777, 695] width 363 height 19
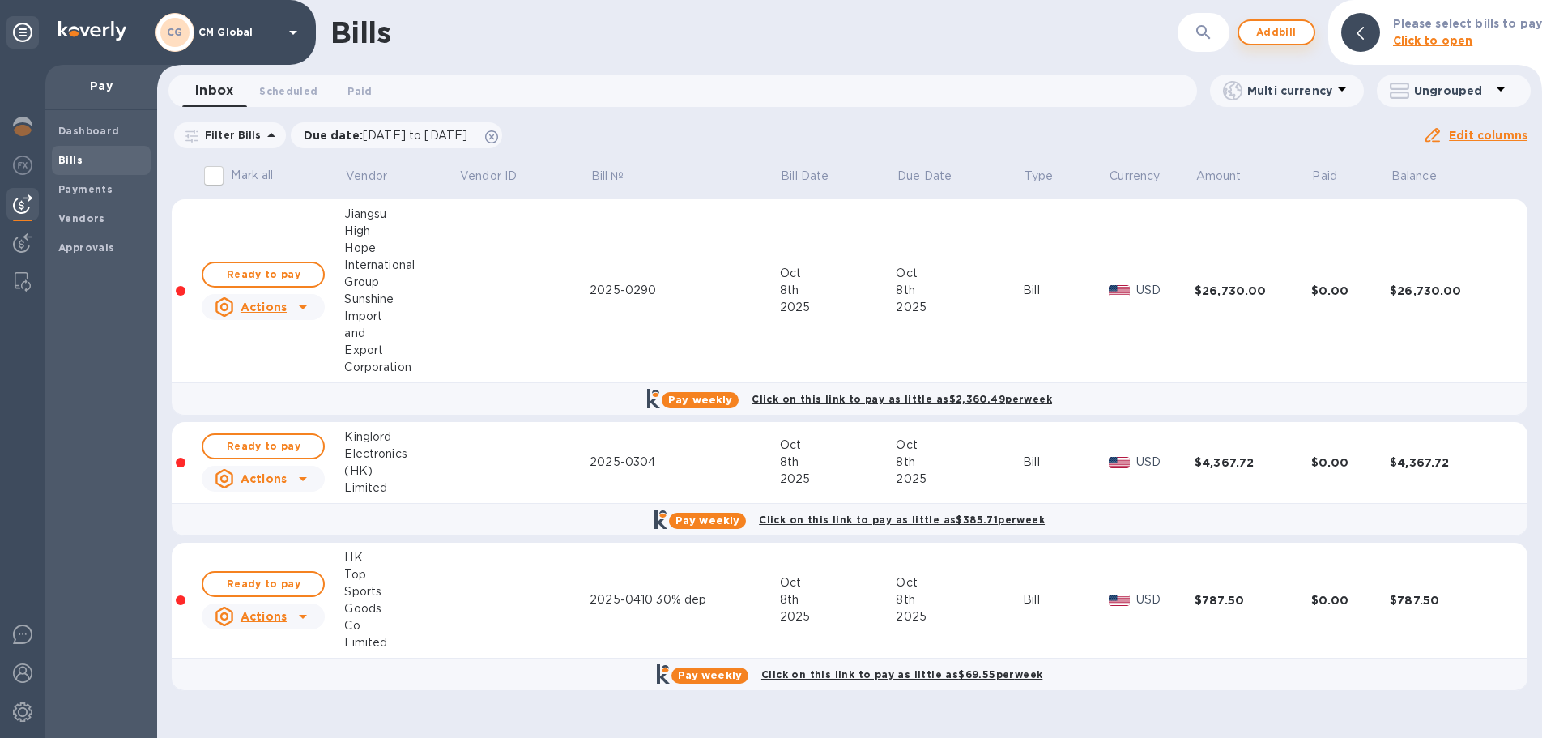
click at [1272, 32] on span "Add bill" at bounding box center [1276, 32] width 49 height 19
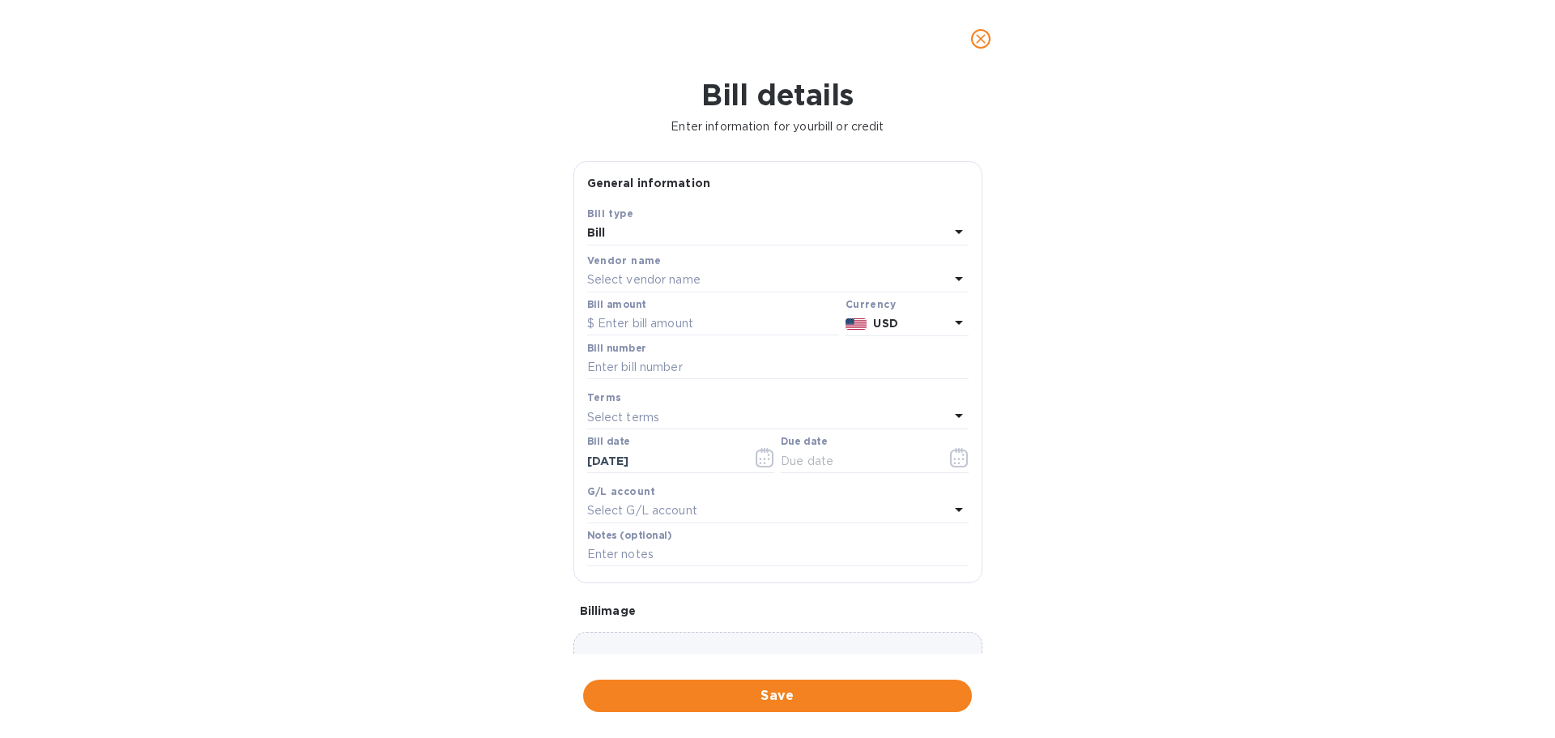
click at [701, 283] on div "Select vendor name" at bounding box center [768, 280] width 362 height 23
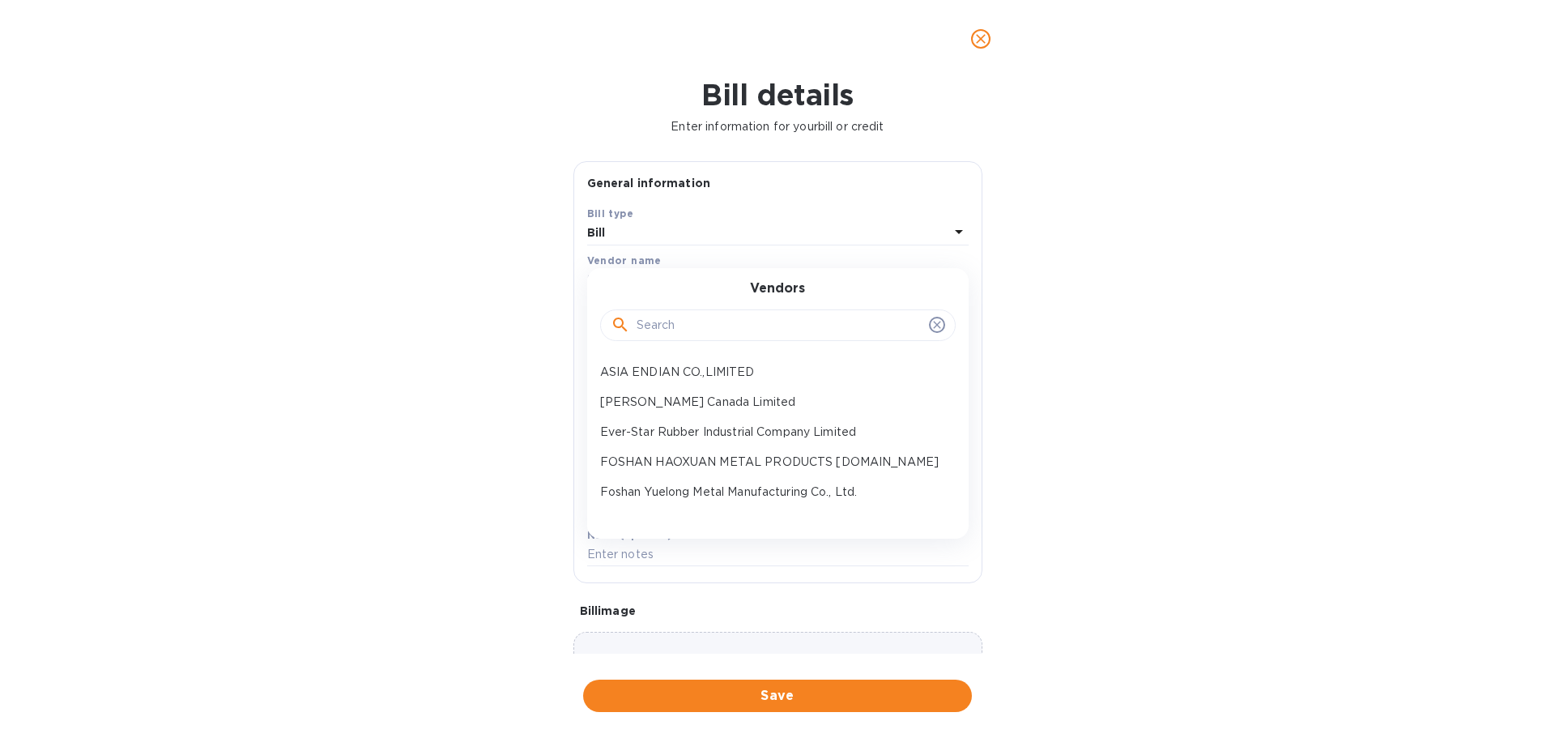
click at [705, 312] on div at bounding box center [777, 325] width 355 height 32
click at [698, 318] on input "text" at bounding box center [779, 325] width 286 height 24
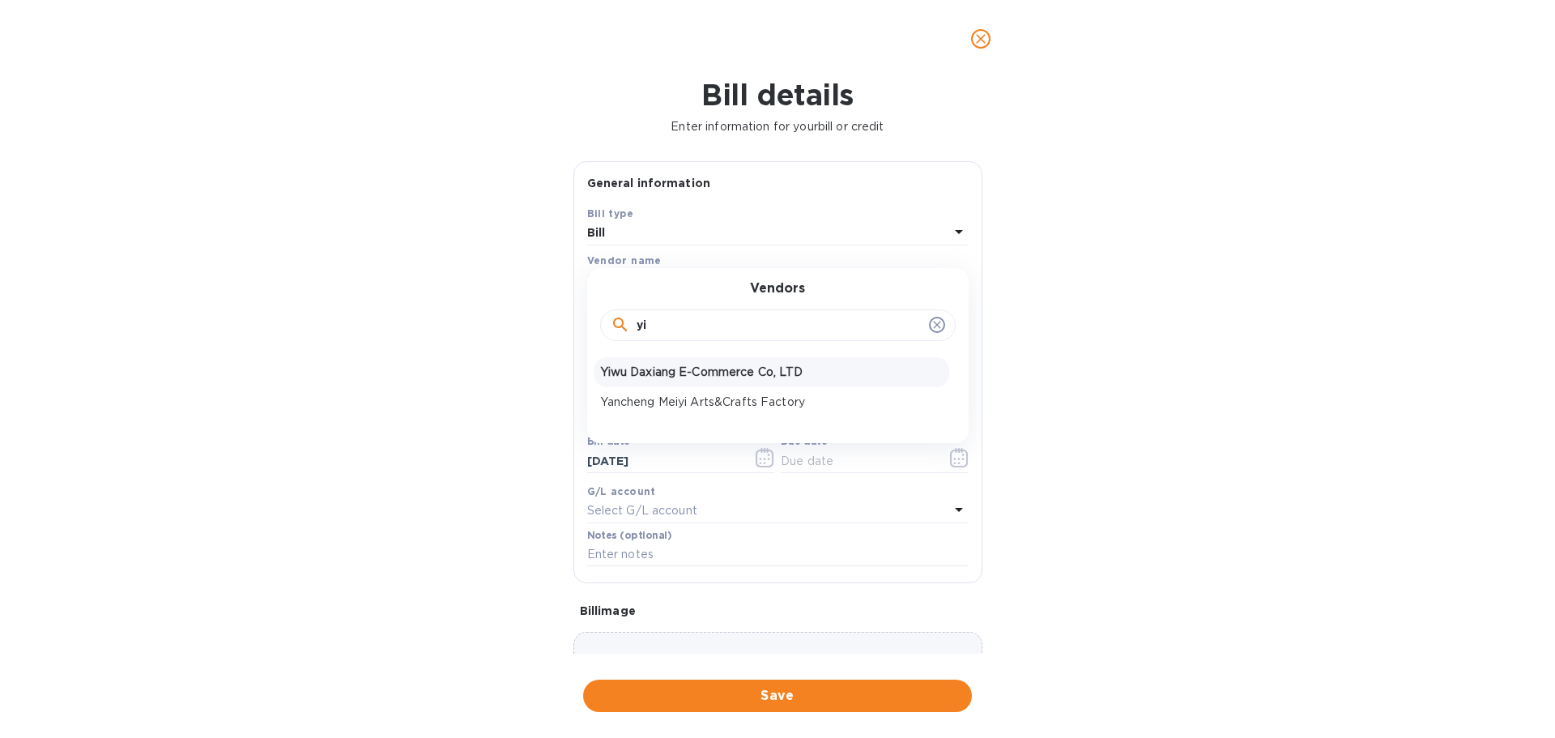
type input "yi"
click at [694, 369] on p "Yiwu Daxiang E-Commerce Co, LTD" at bounding box center [771, 372] width 342 height 17
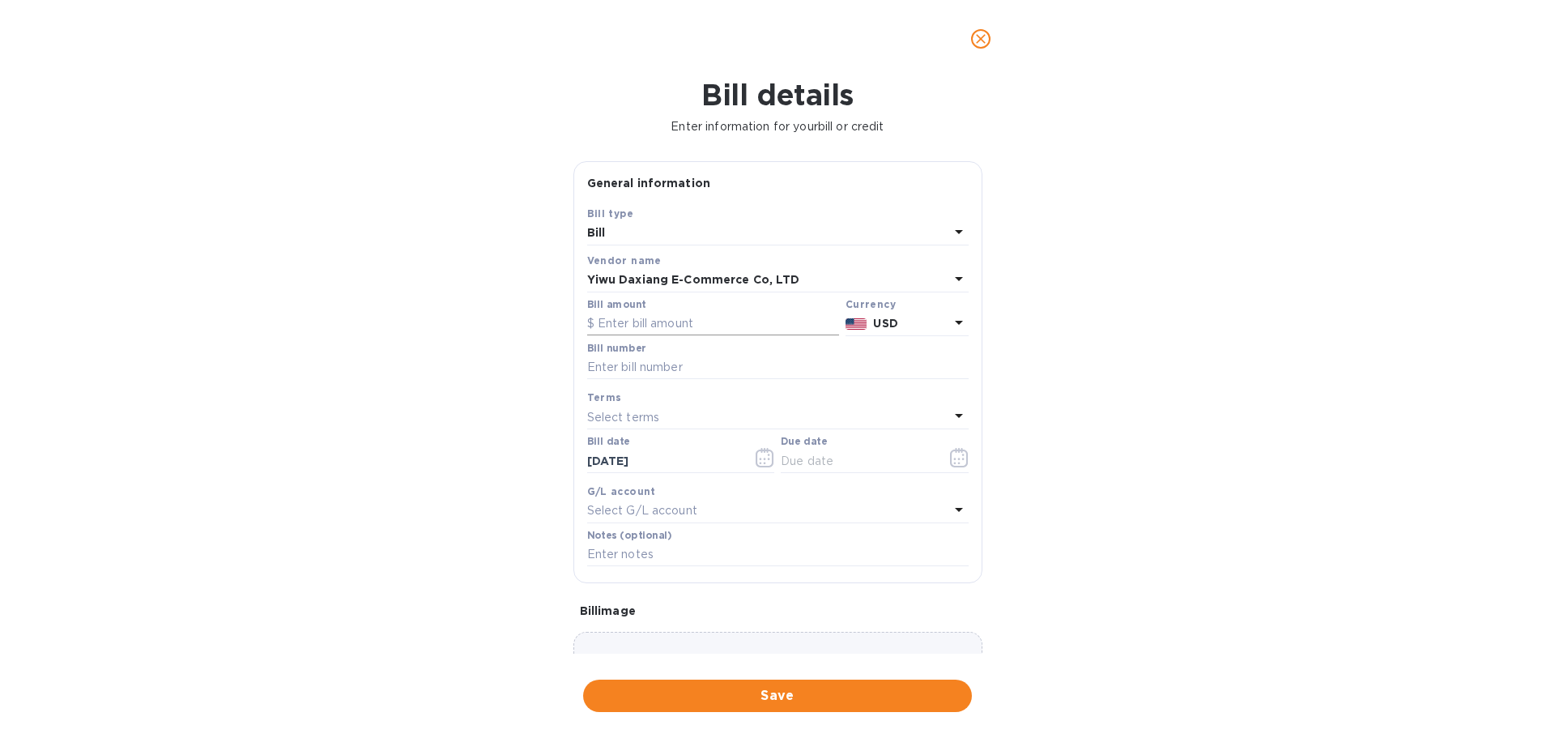
drag, startPoint x: 687, startPoint y: 323, endPoint x: 725, endPoint y: 334, distance: 38.7
click at [687, 323] on input "text" at bounding box center [713, 324] width 252 height 24
type input "684.23"
type input "[PHONE_NUMBER]% dep"
click at [679, 421] on div "Select terms" at bounding box center [768, 417] width 362 height 23
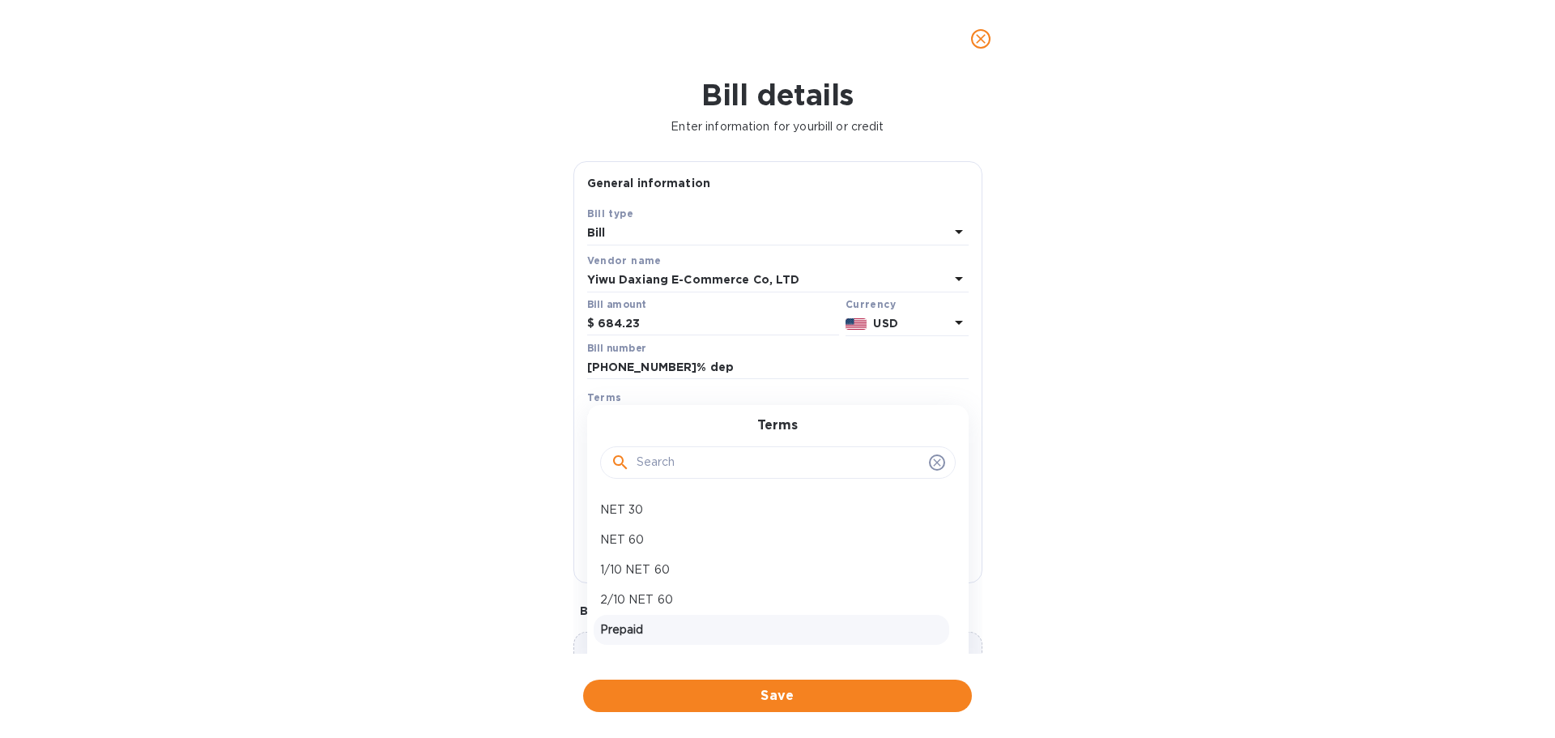
drag, startPoint x: 637, startPoint y: 624, endPoint x: 674, endPoint y: 601, distance: 44.0
click at [636, 624] on p "Prepaid" at bounding box center [771, 629] width 342 height 17
type input "[DATE]"
click at [686, 558] on input "text" at bounding box center [777, 554] width 381 height 24
paste input "[PHONE_NUMBER]% dep"
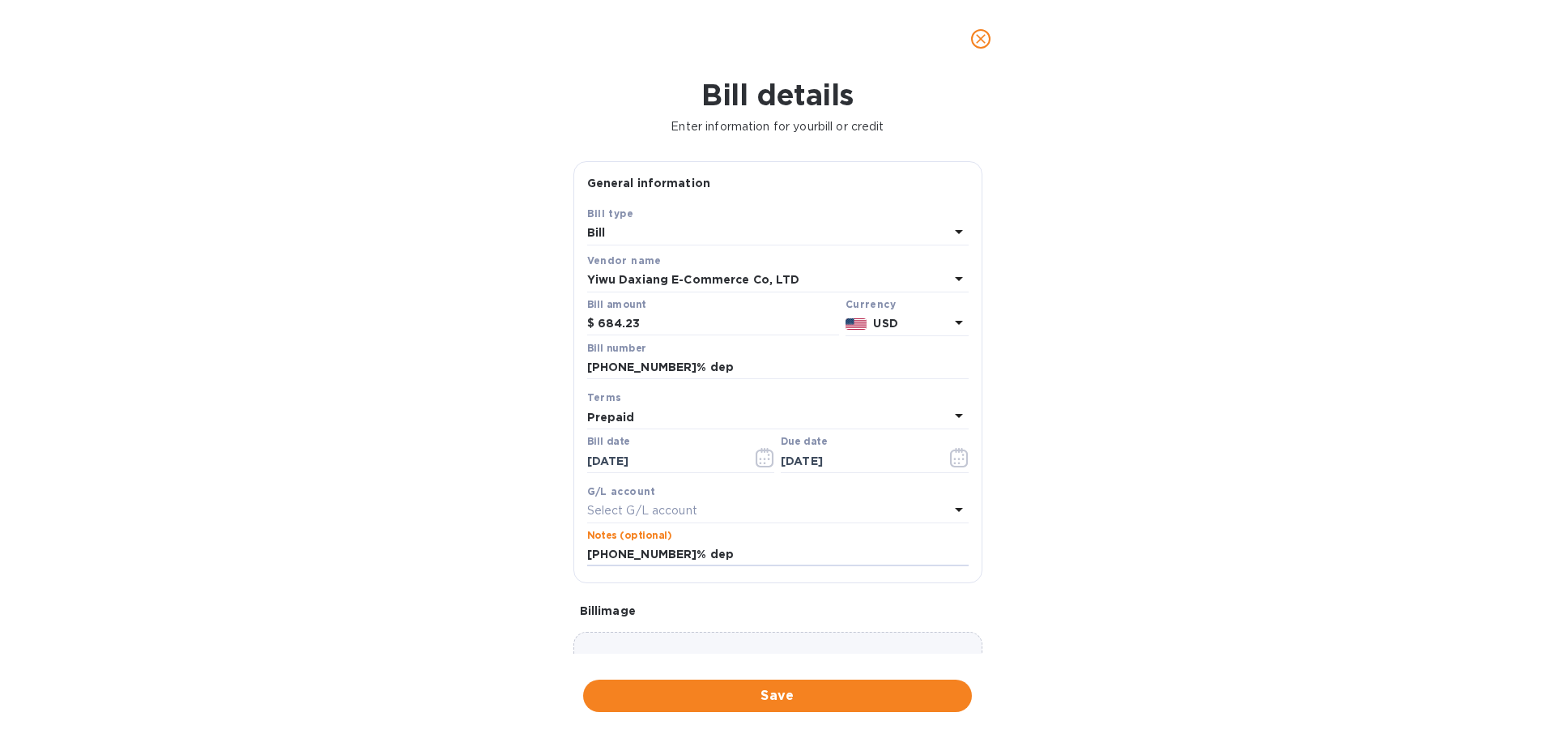
scroll to position [114, 0]
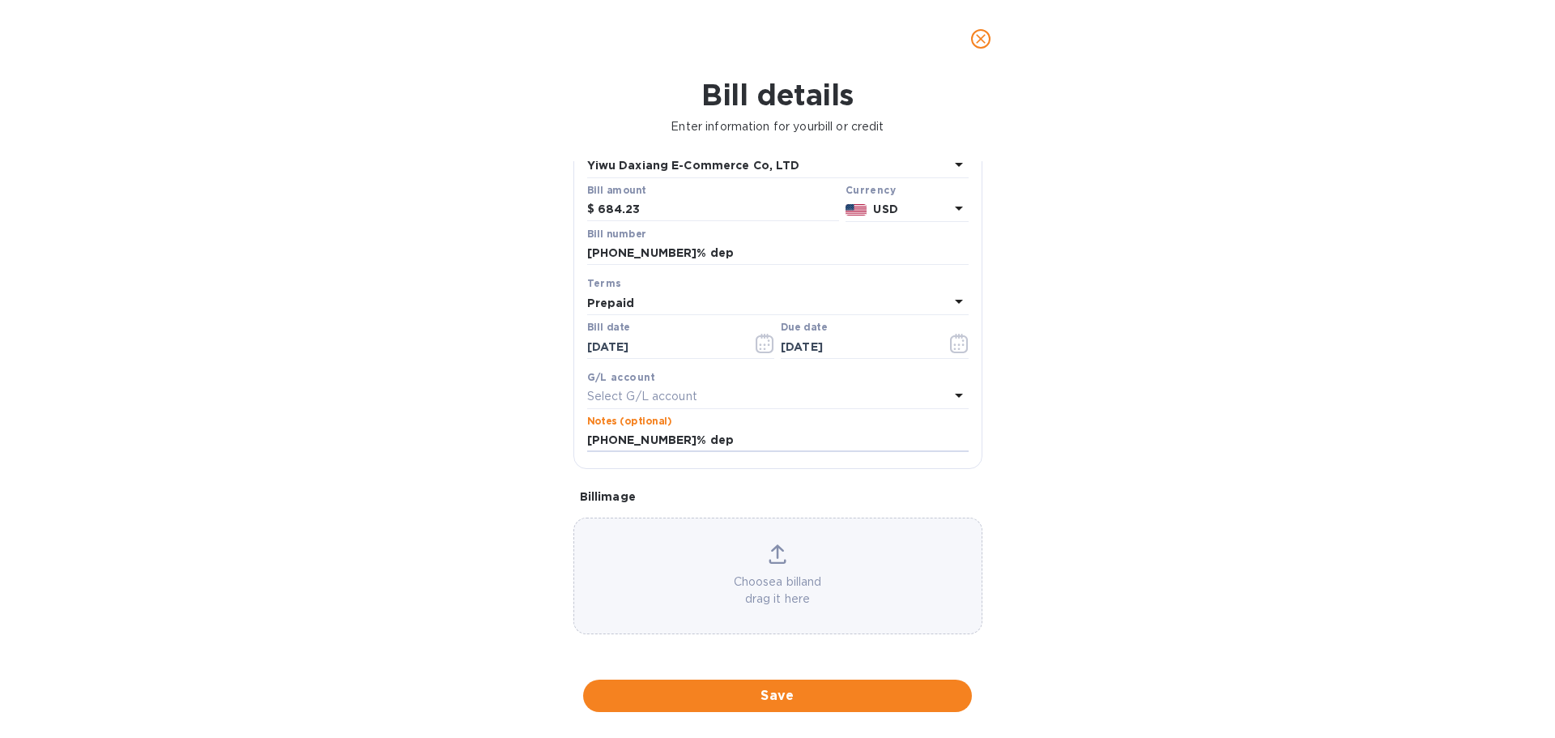
type input "[PHONE_NUMBER]% dep"
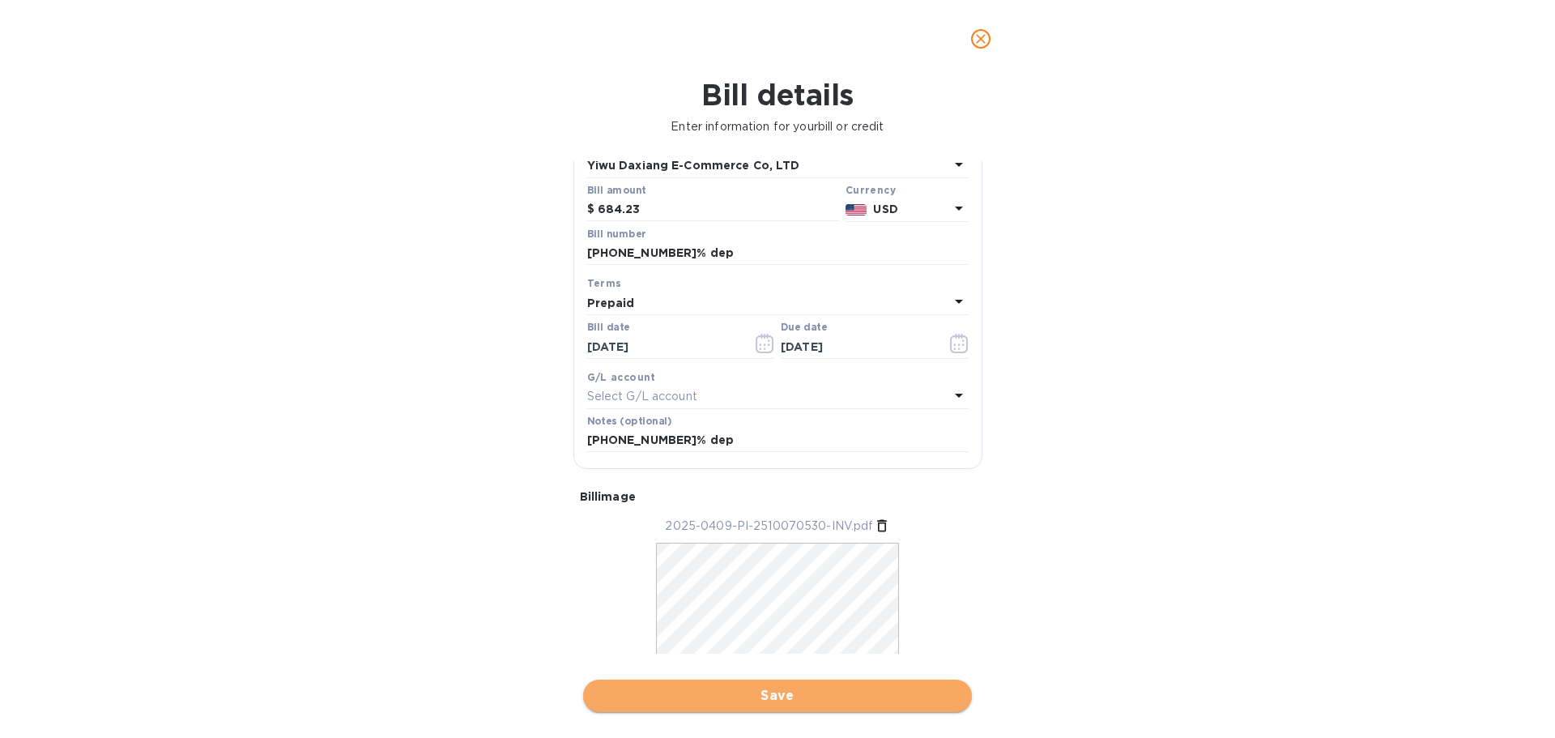
click at [781, 702] on span "Save" at bounding box center [777, 695] width 363 height 19
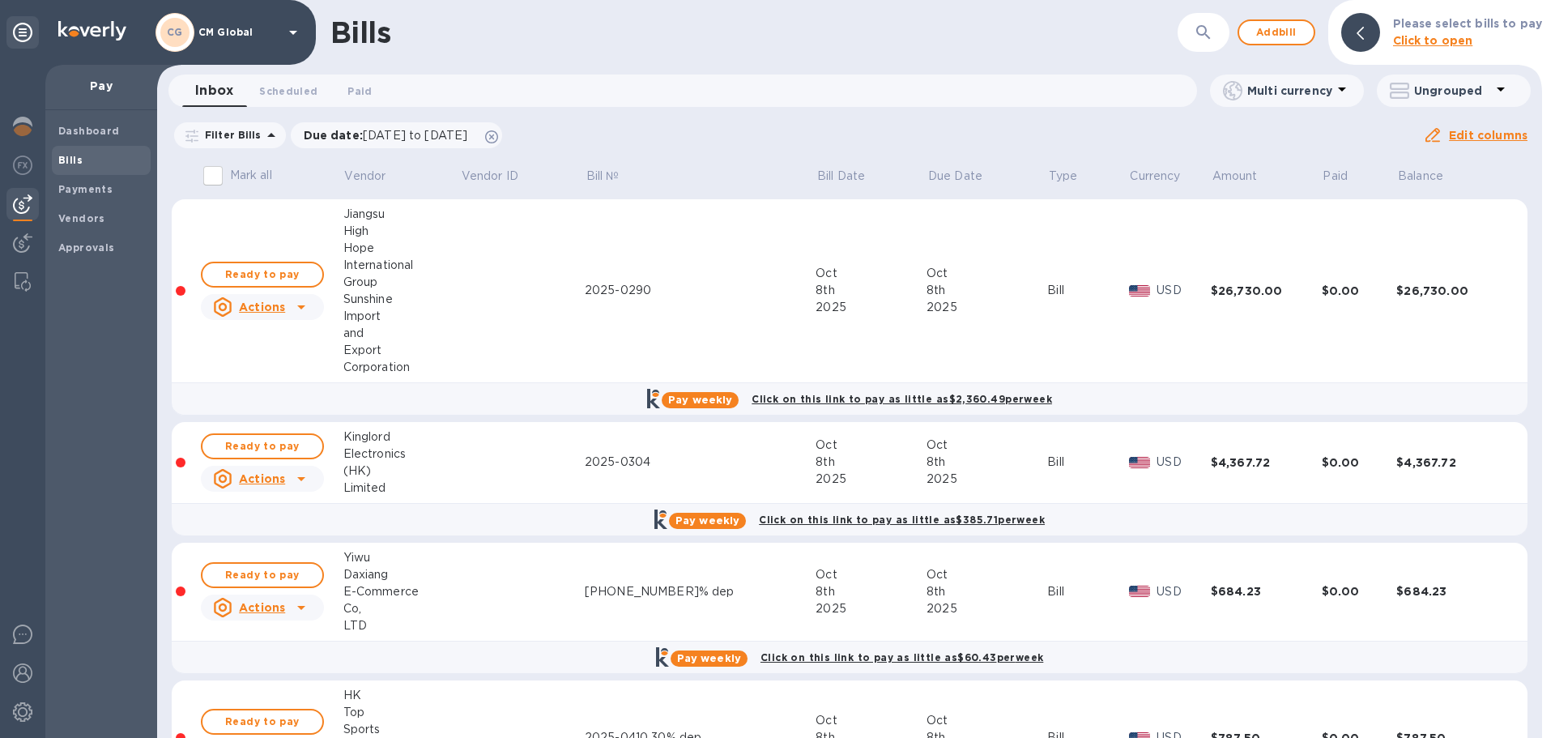
click at [182, 175] on th at bounding box center [186, 178] width 28 height 42
click at [211, 174] on label "Mark all" at bounding box center [234, 176] width 76 height 34
click at [211, 174] on input "Mark all" at bounding box center [213, 176] width 34 height 34
checkbox input "true"
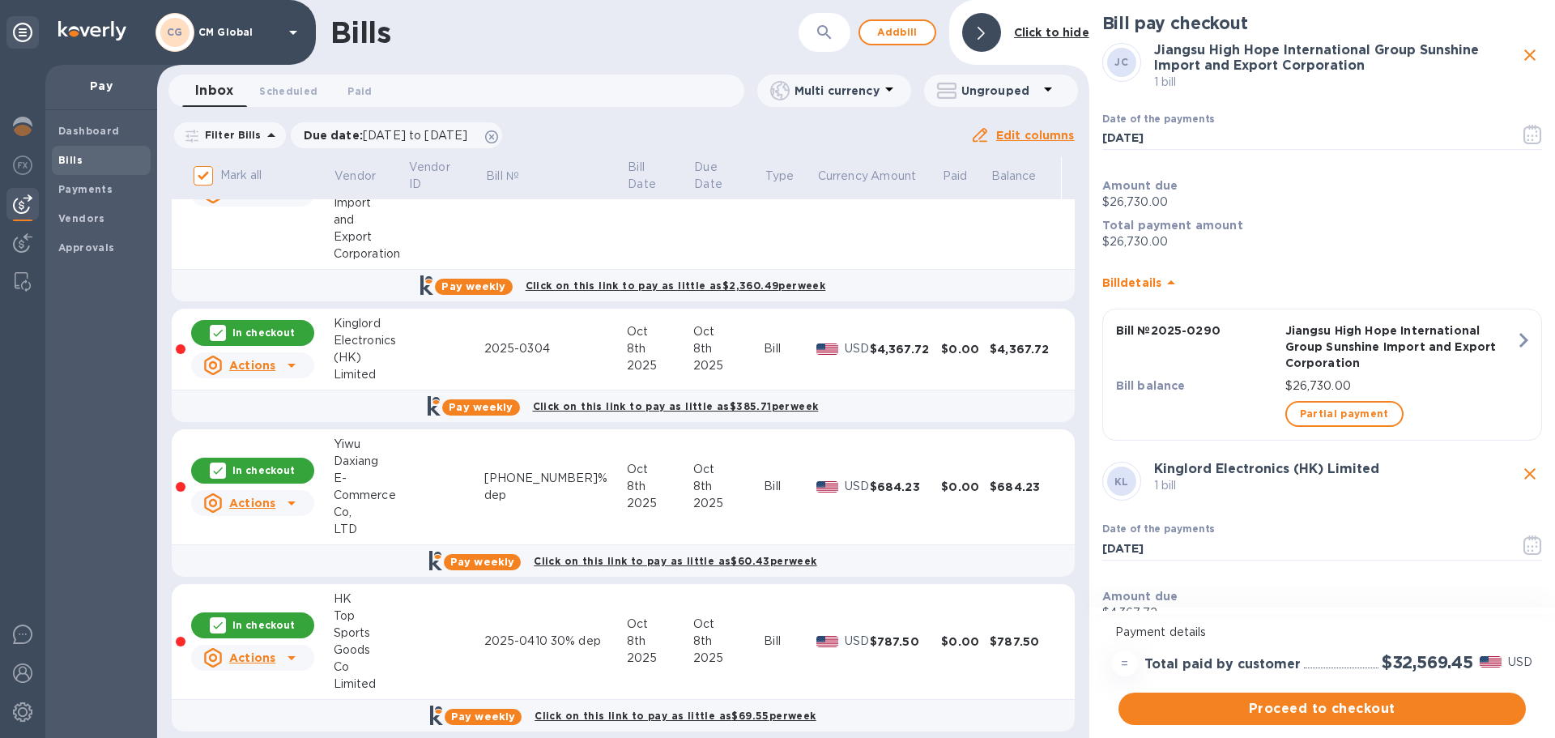
scroll to position [129, 0]
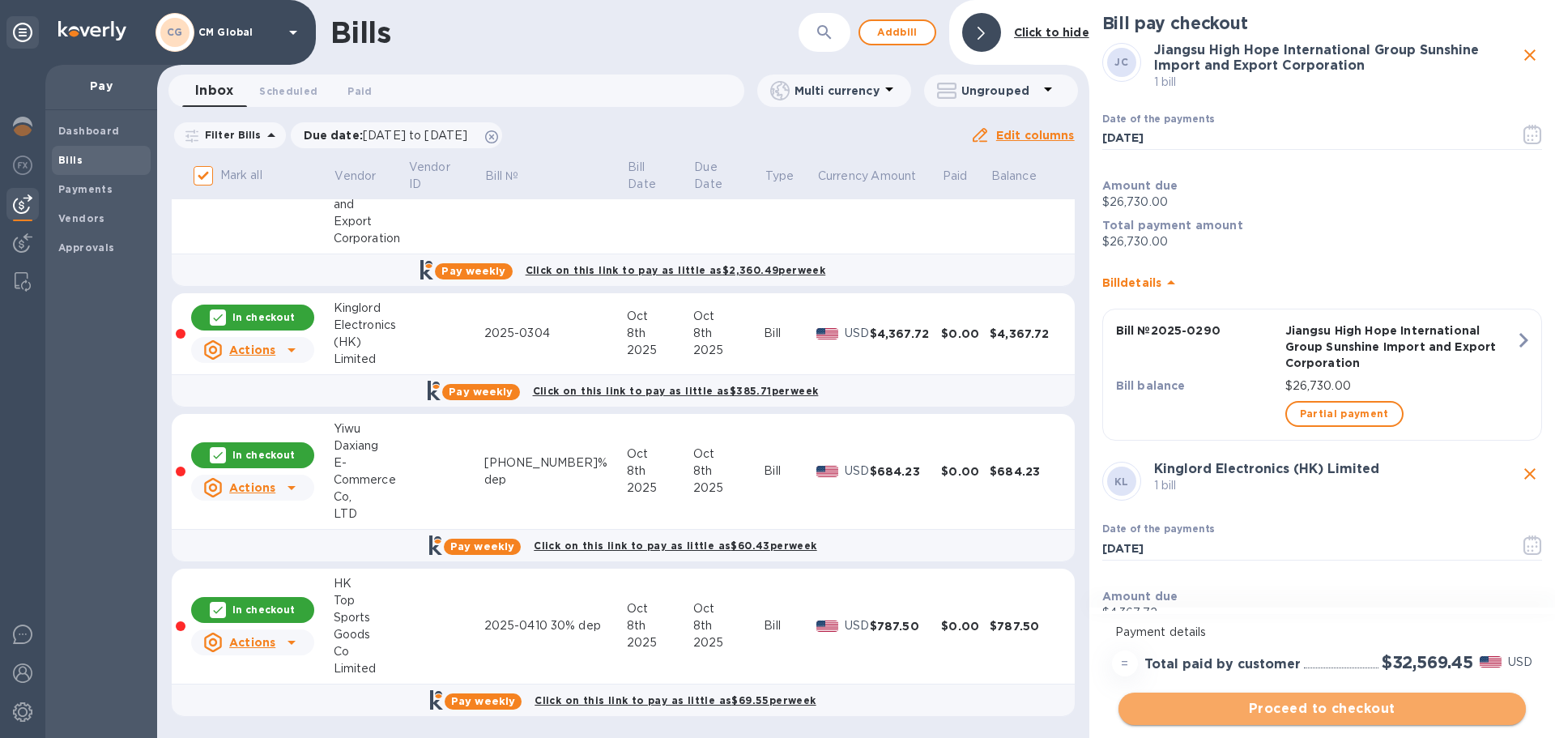
click at [1319, 704] on span "Proceed to checkout" at bounding box center [1321, 708] width 381 height 19
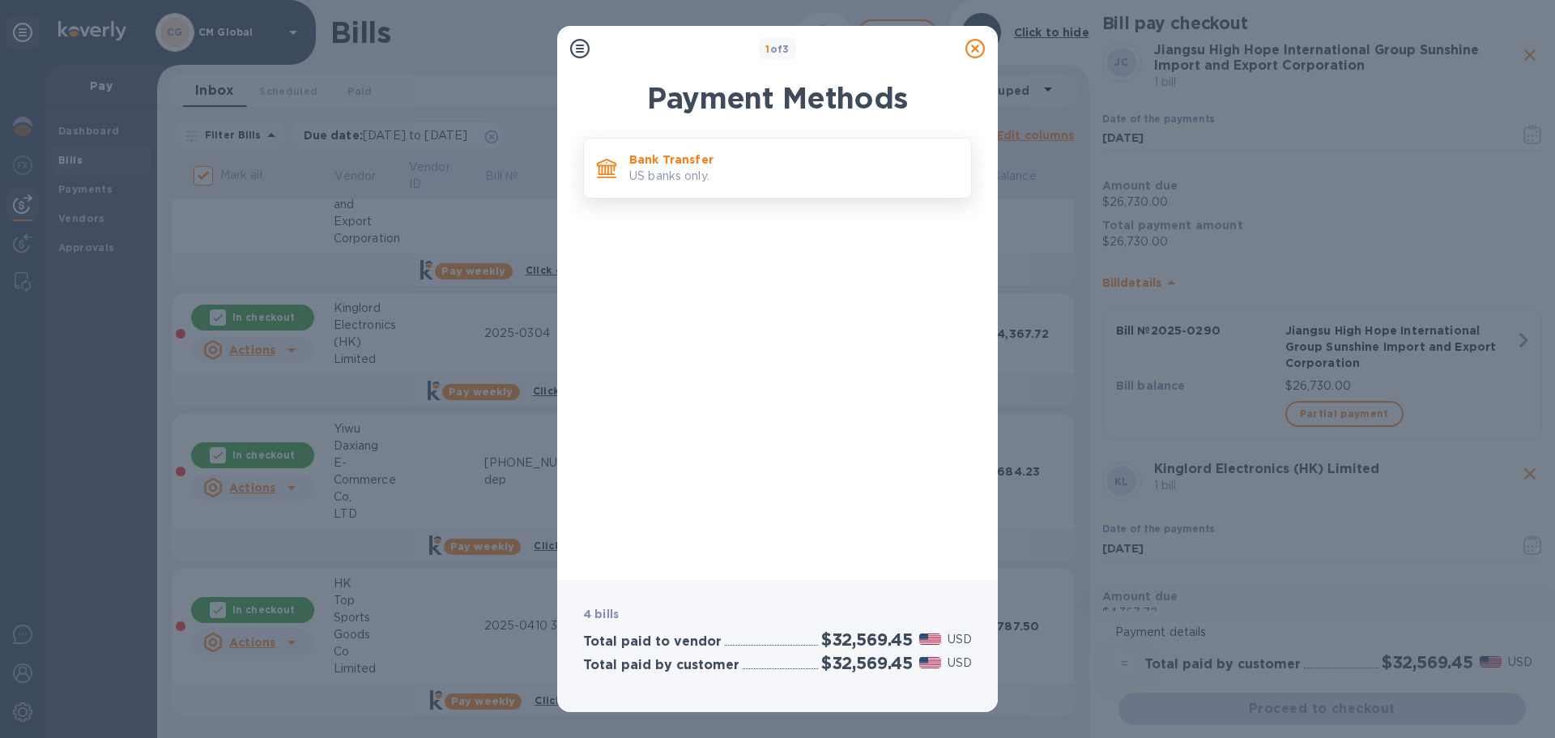
click at [691, 167] on p "Bank Transfer" at bounding box center [793, 159] width 329 height 16
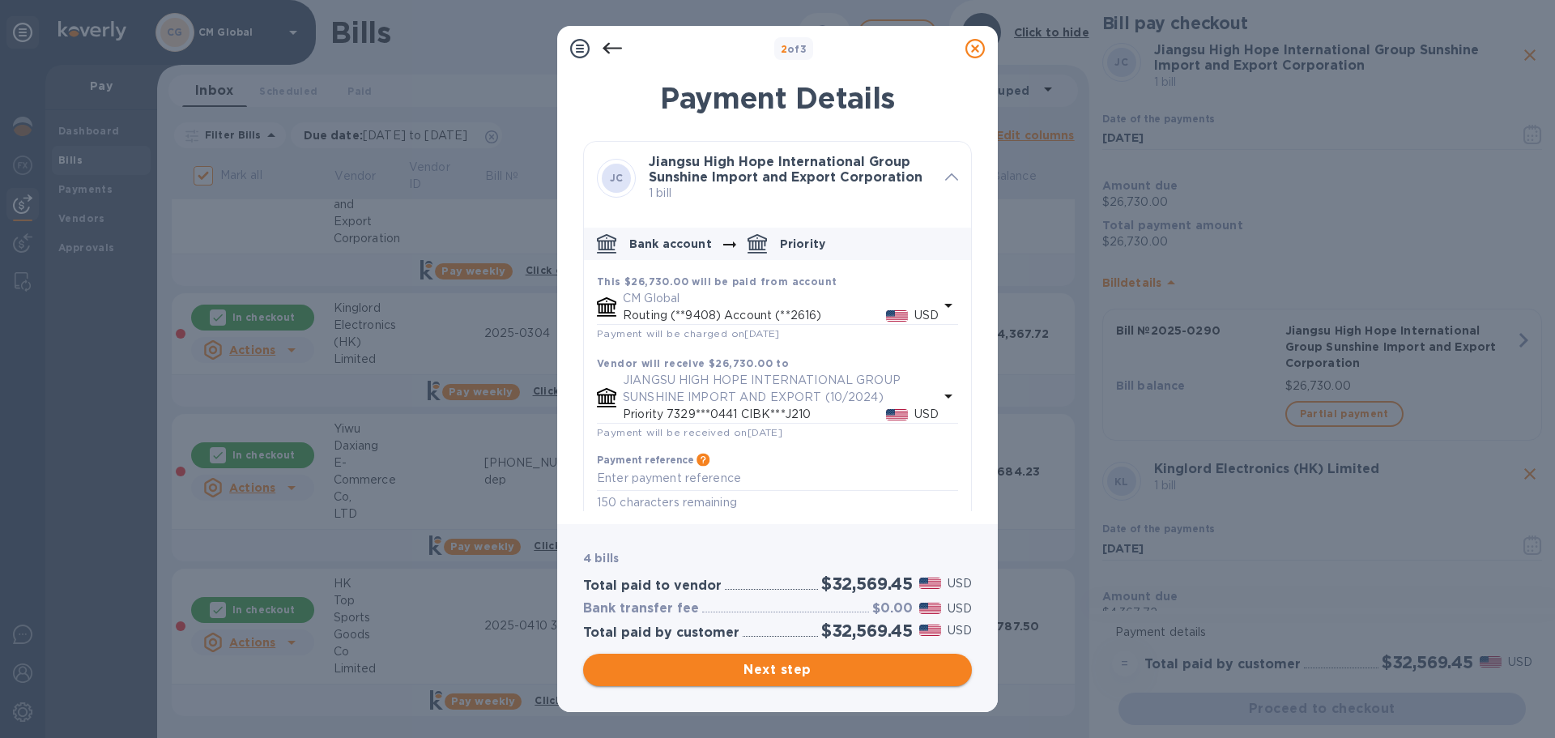
click at [785, 671] on span "Next step" at bounding box center [777, 669] width 363 height 19
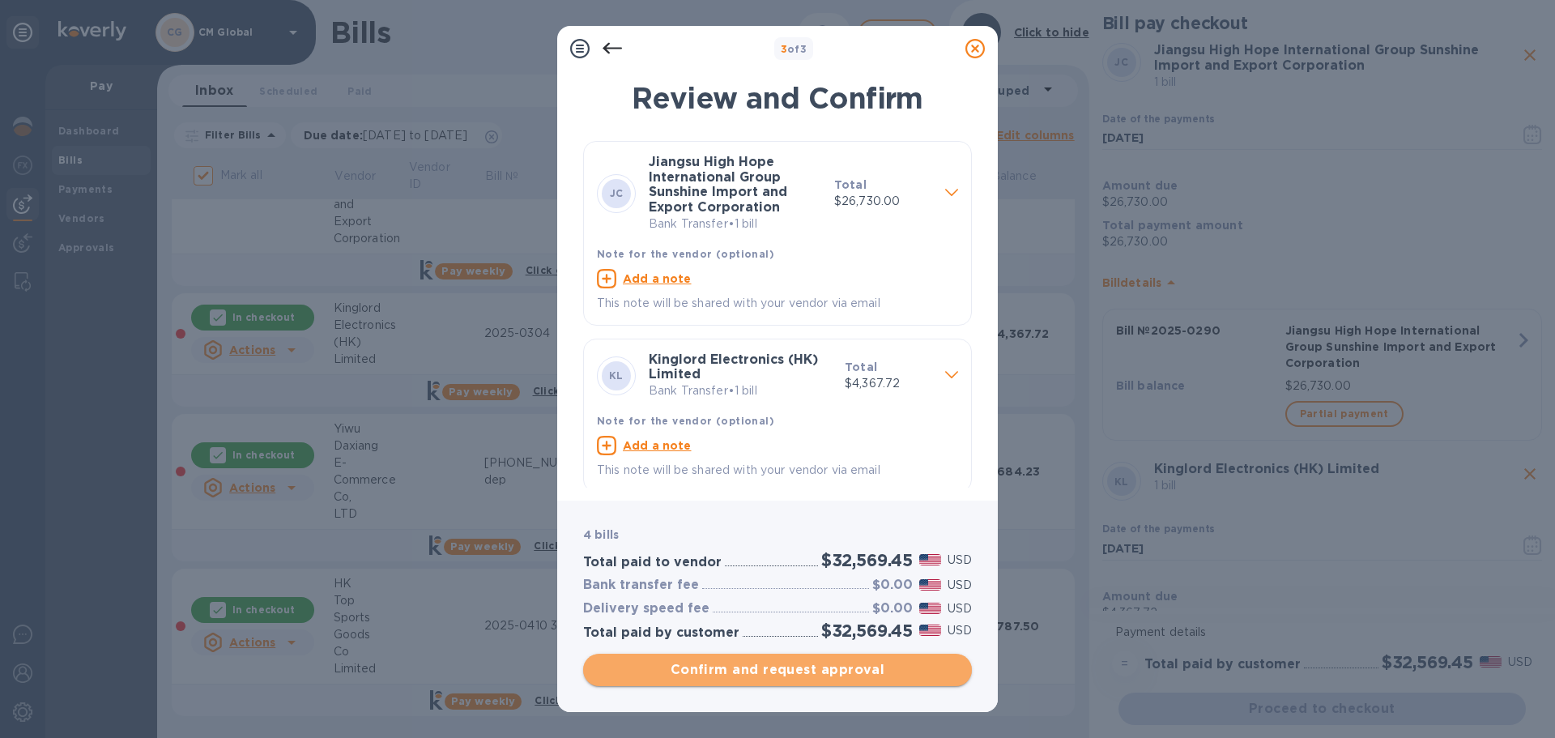
click at [773, 669] on span "Confirm and request approval" at bounding box center [777, 669] width 363 height 19
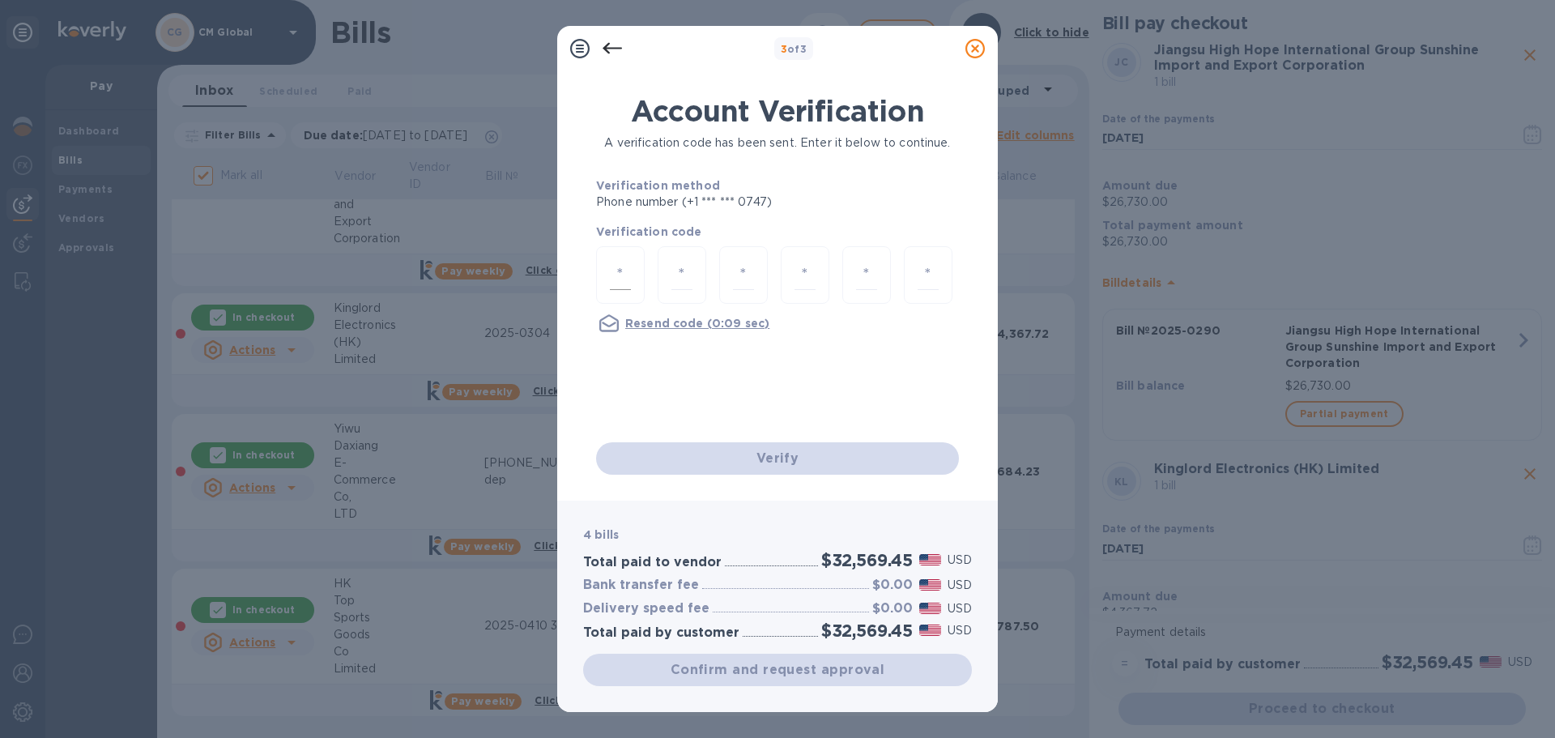
click at [610, 274] on input "number" at bounding box center [620, 275] width 21 height 30
type input "1"
type input "6"
type input "2"
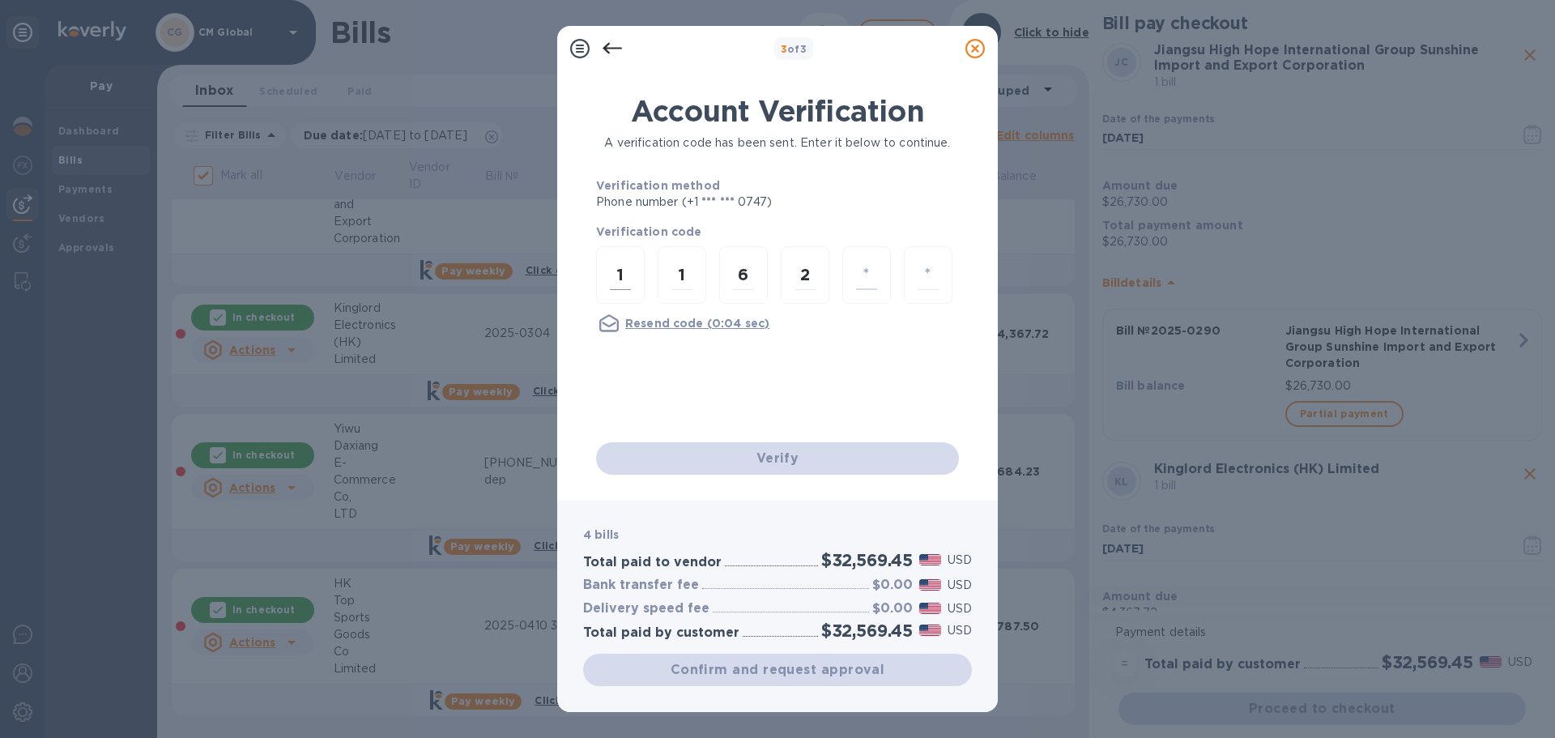
type input "1"
type input "2"
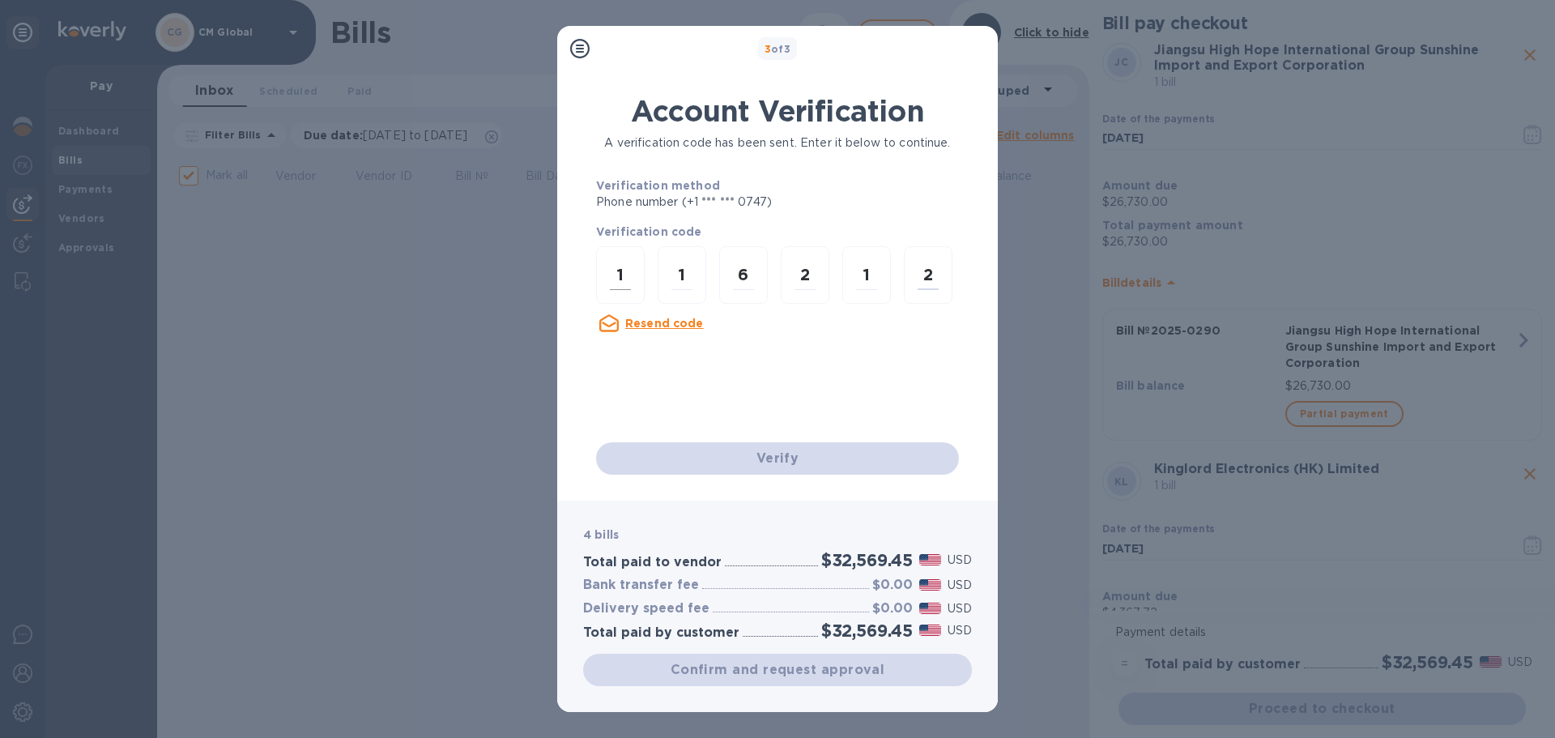
scroll to position [0, 0]
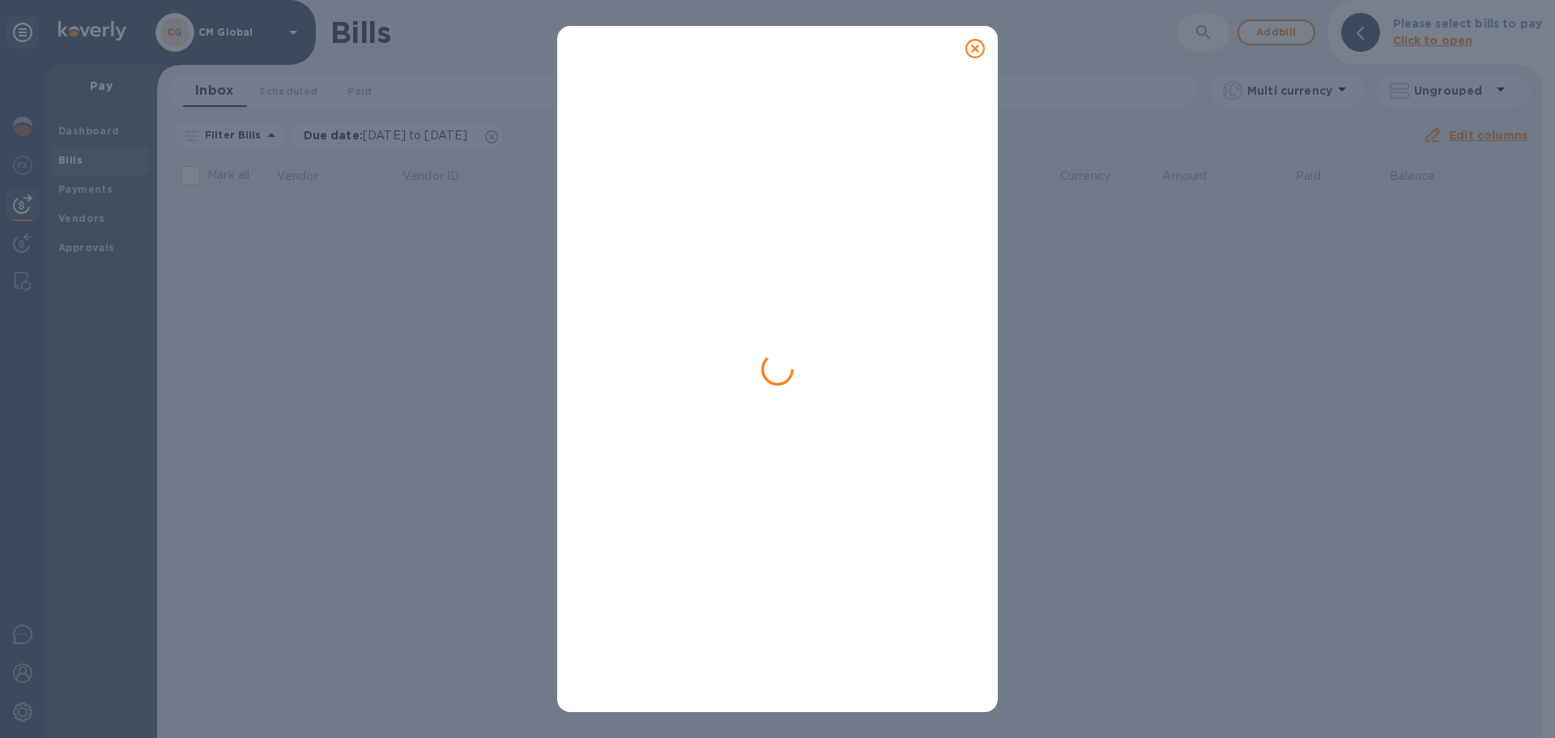
checkbox input "false"
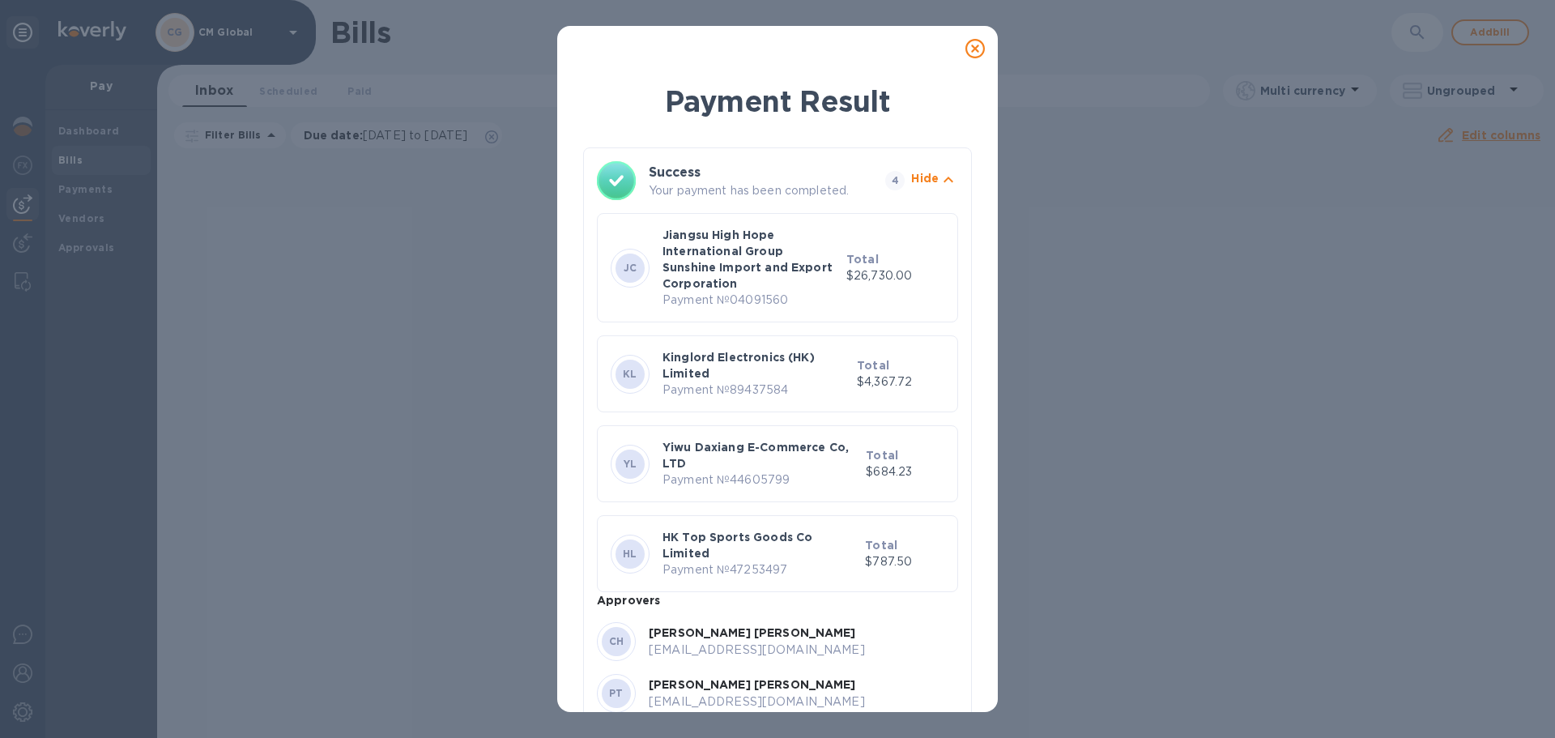
click at [974, 49] on icon at bounding box center [974, 48] width 19 height 19
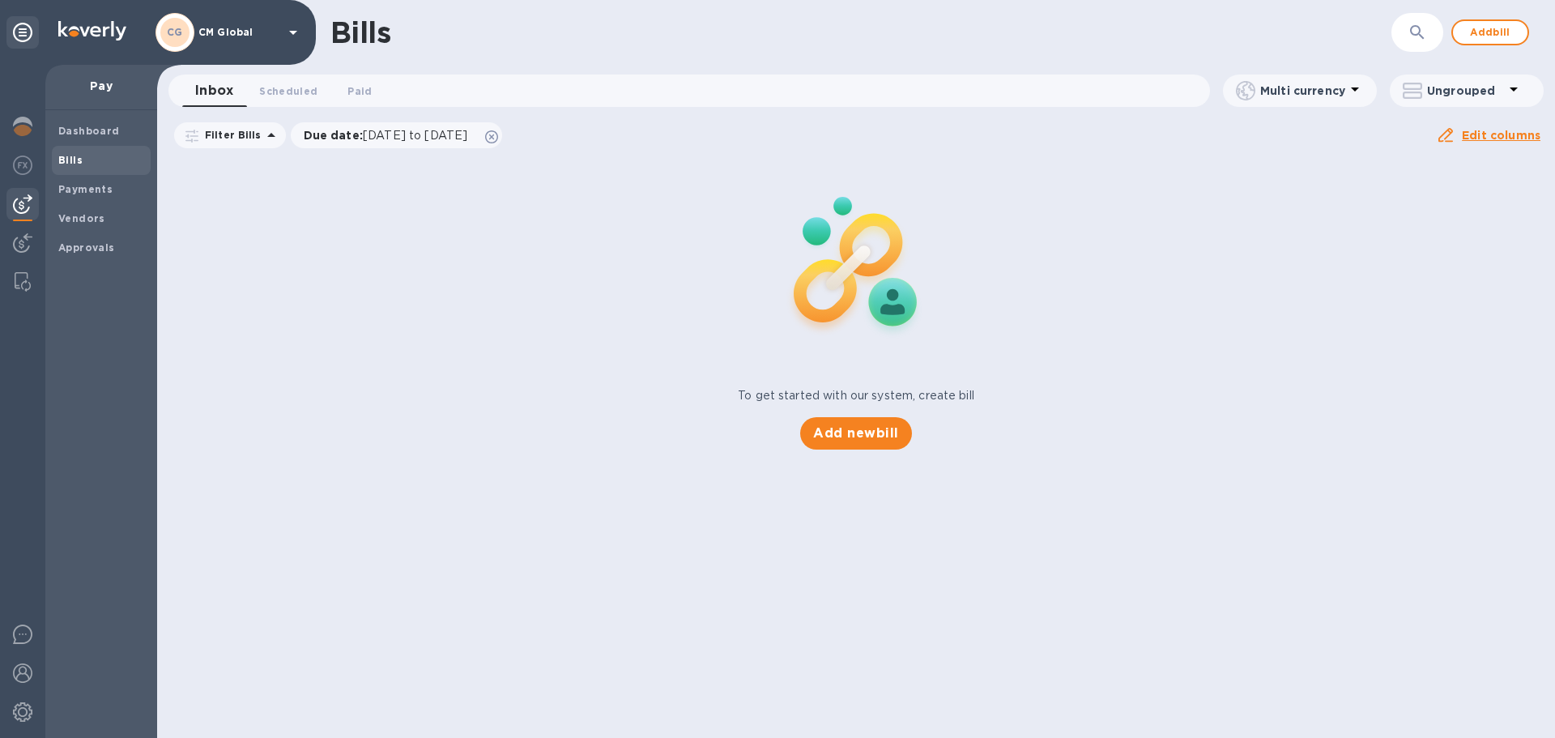
click at [283, 32] on div "CG CM Global" at bounding box center [228, 32] width 147 height 39
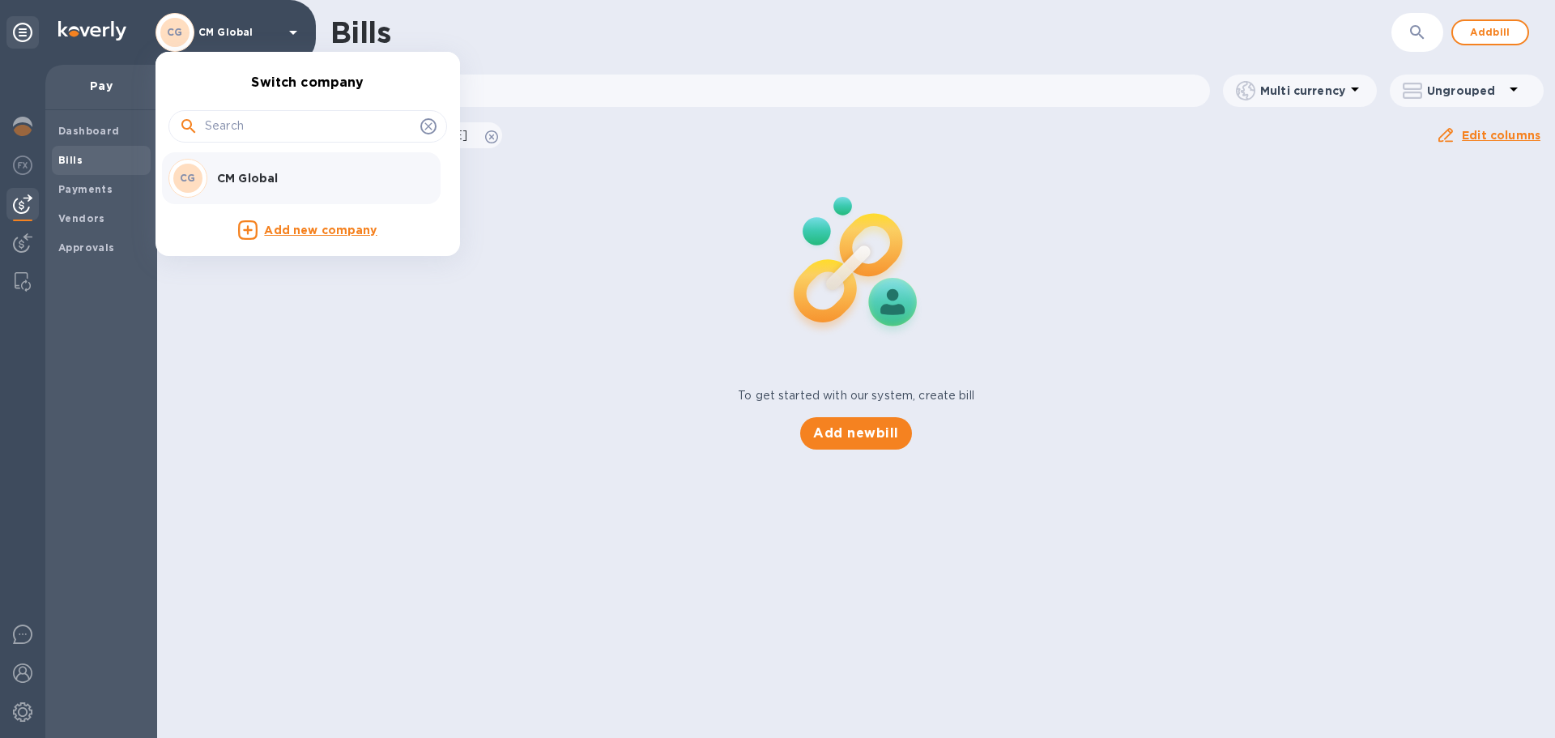
click at [2, 36] on div at bounding box center [777, 369] width 1555 height 738
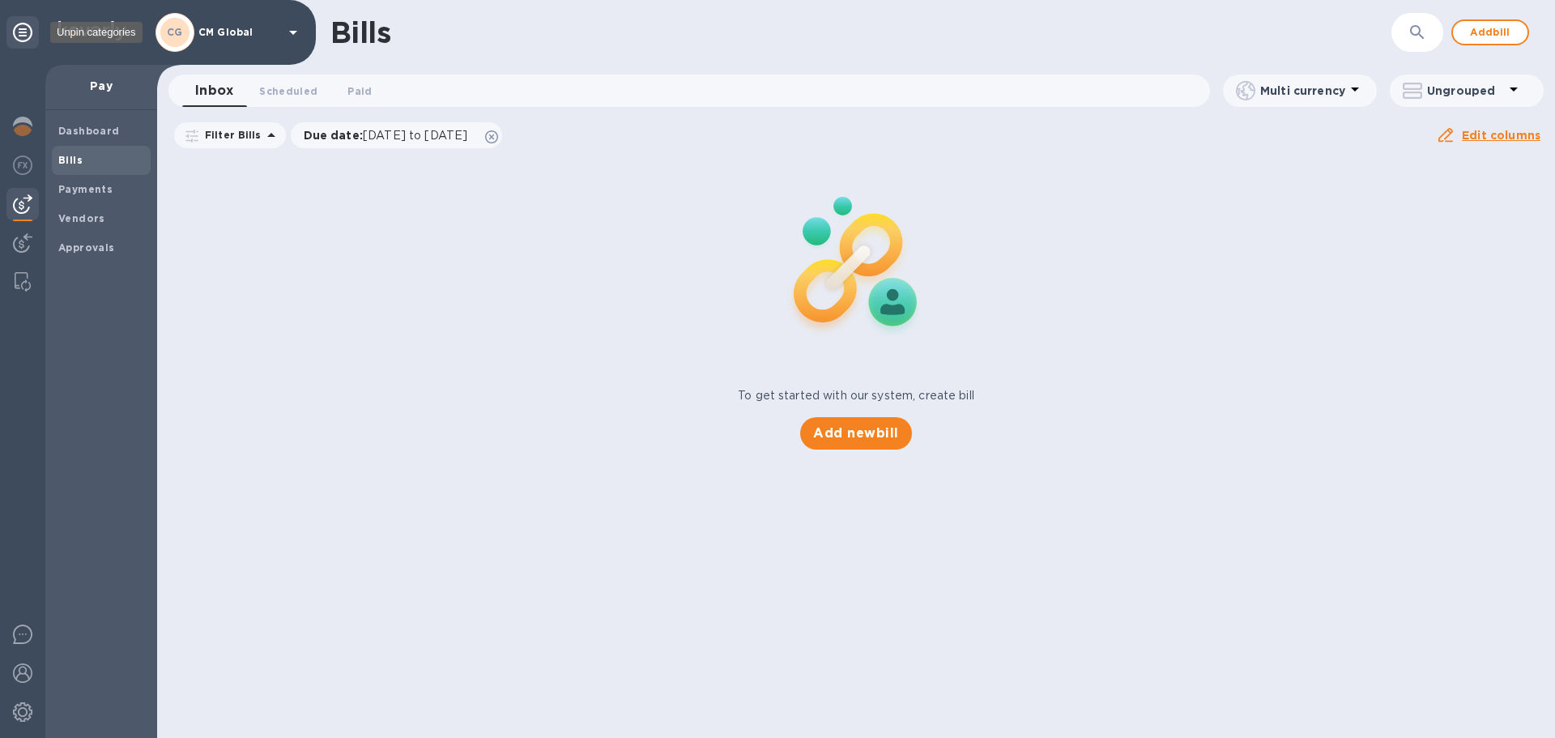
click at [21, 32] on icon at bounding box center [22, 32] width 19 height 19
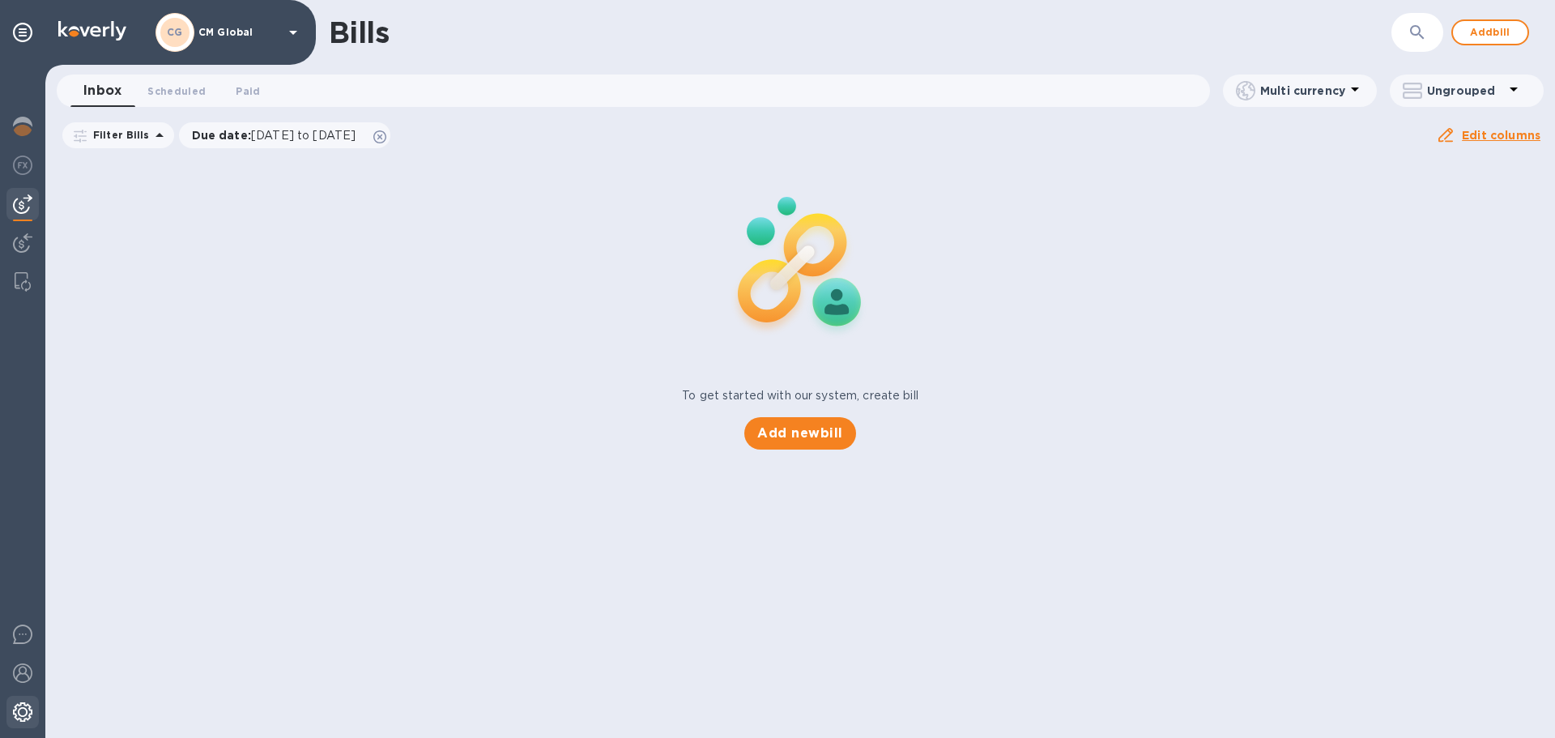
click at [19, 709] on img at bounding box center [22, 711] width 19 height 19
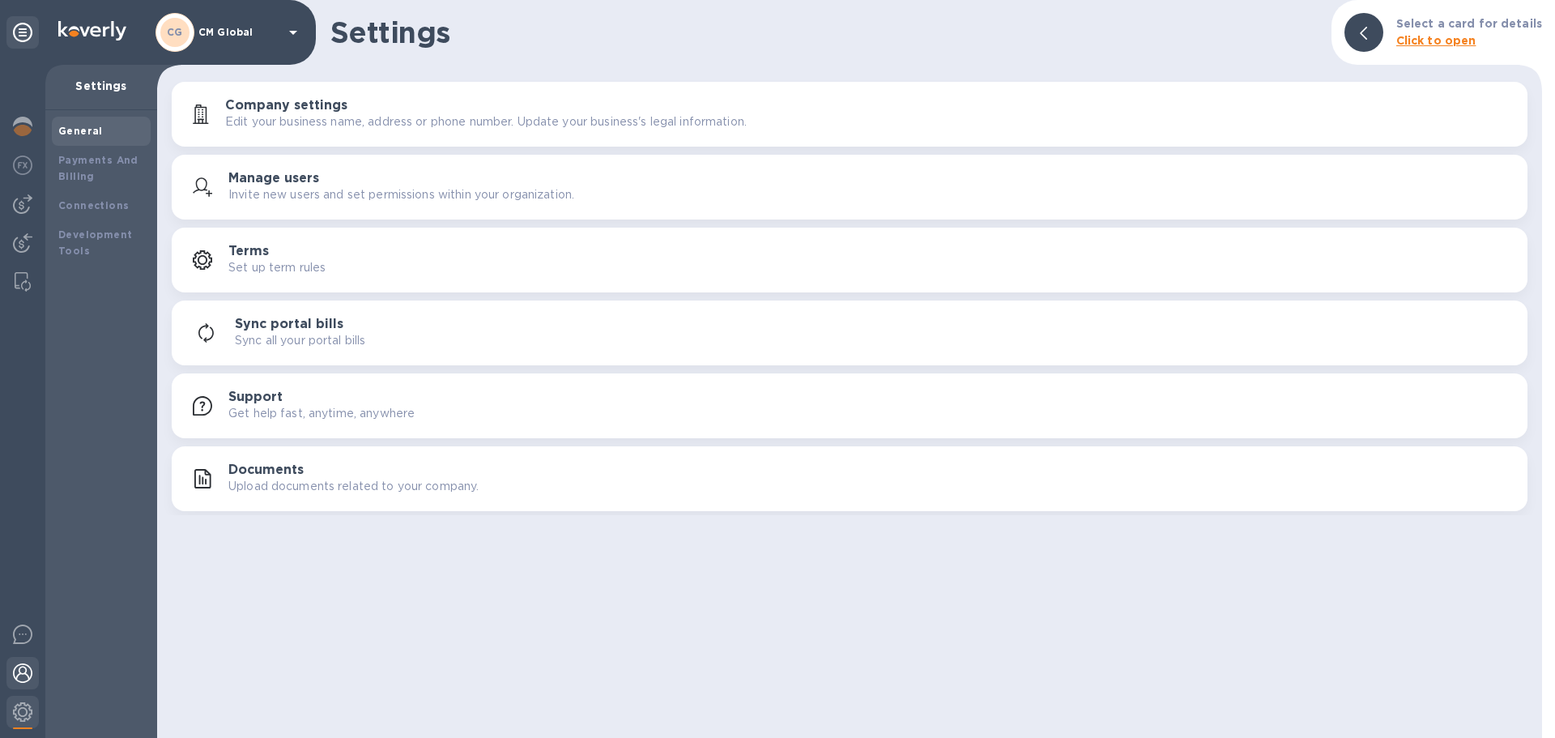
click at [29, 666] on img at bounding box center [22, 672] width 19 height 19
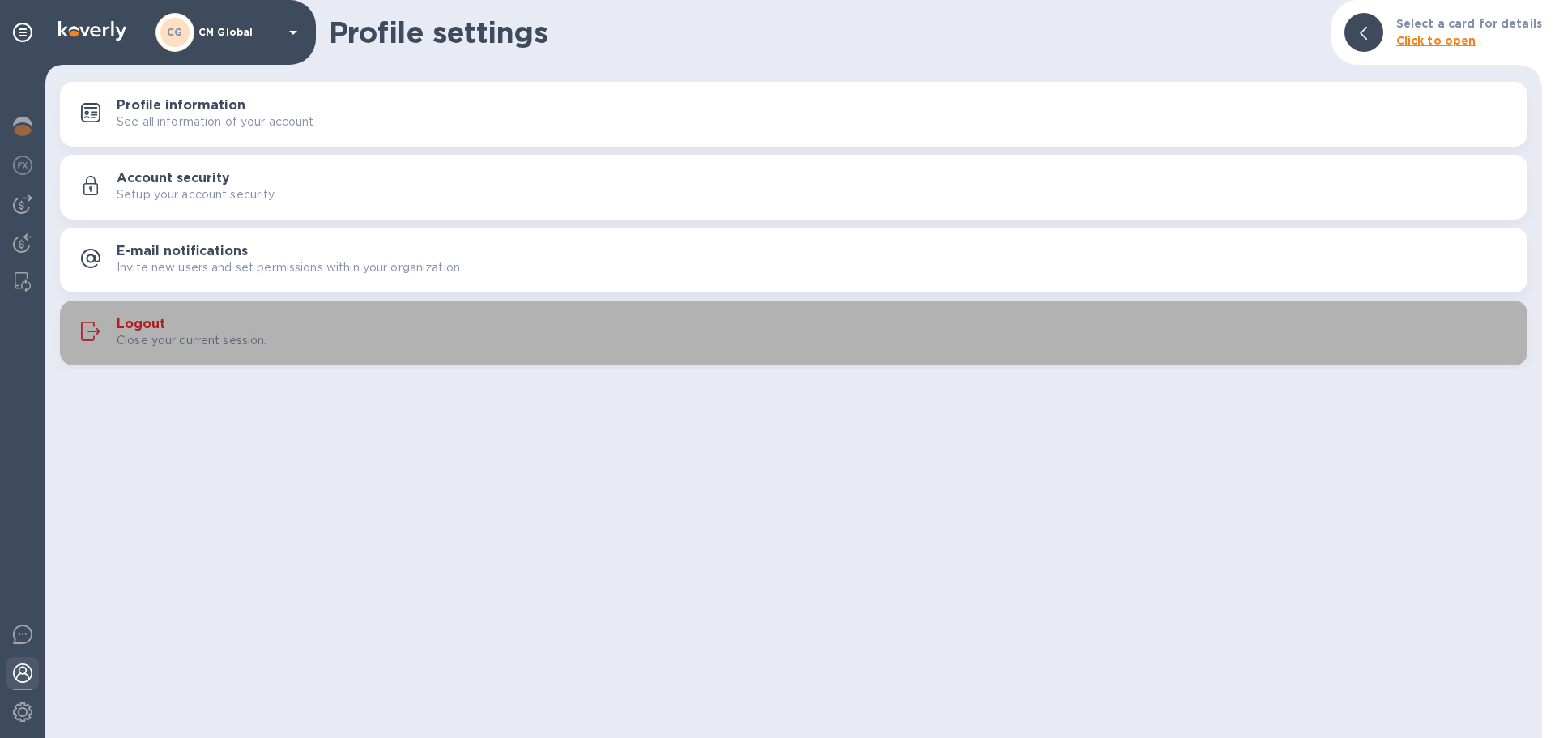
click at [160, 324] on h3 "Logout" at bounding box center [141, 324] width 49 height 15
